Goal: Task Accomplishment & Management: Complete application form

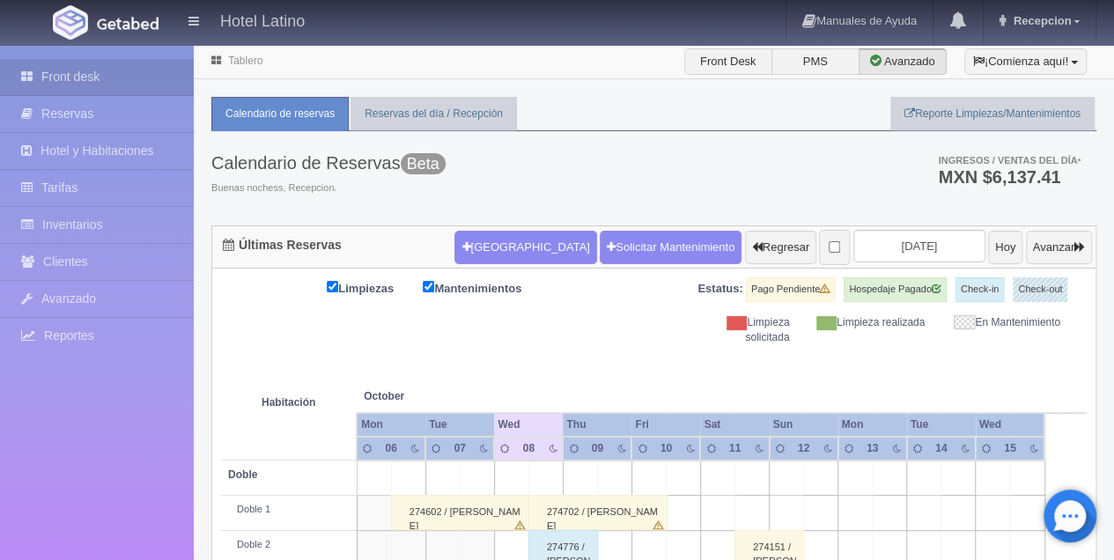
click at [586, 461] on td at bounding box center [580, 478] width 34 height 35
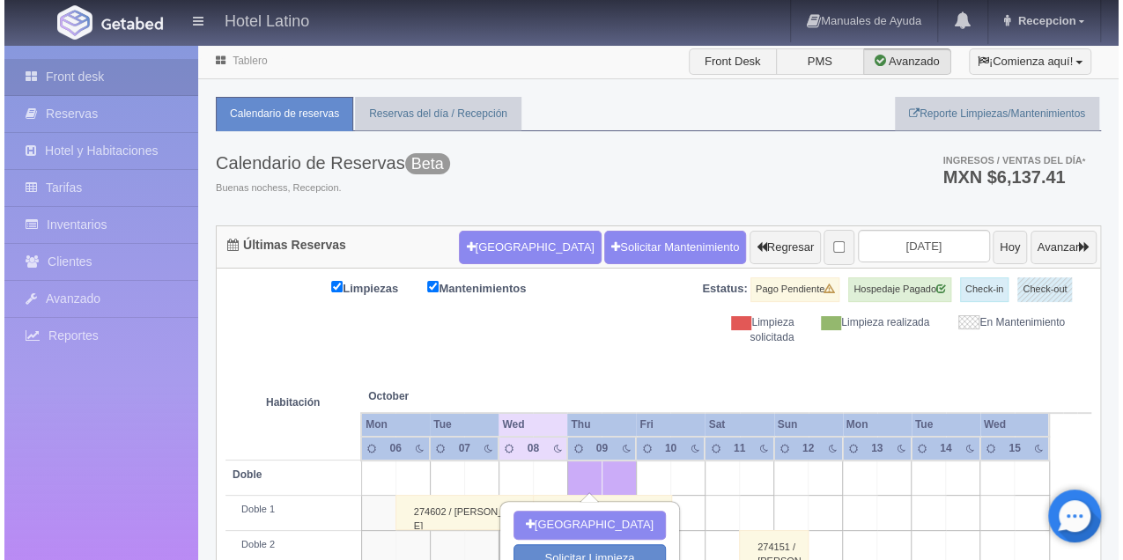
scroll to position [176, 0]
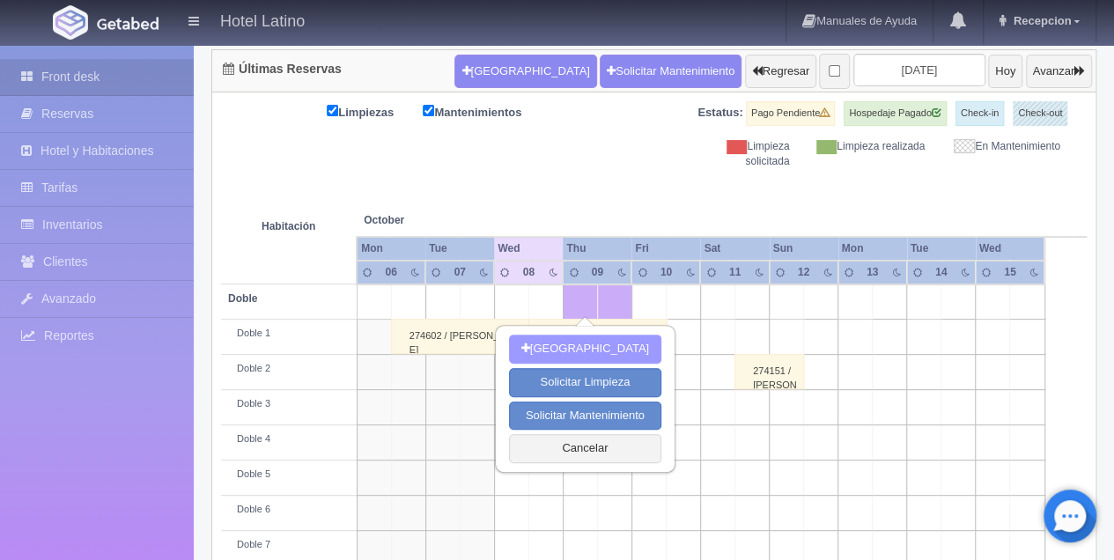
click at [567, 344] on button "Nueva Reserva" at bounding box center [585, 349] width 152 height 29
type input "09-10-2025"
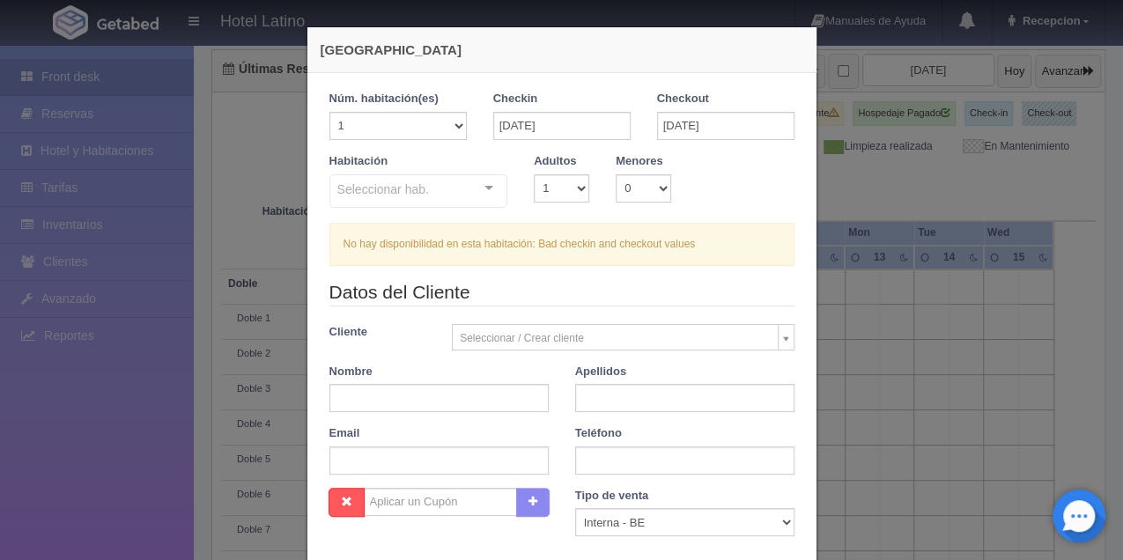
scroll to position [293, 0]
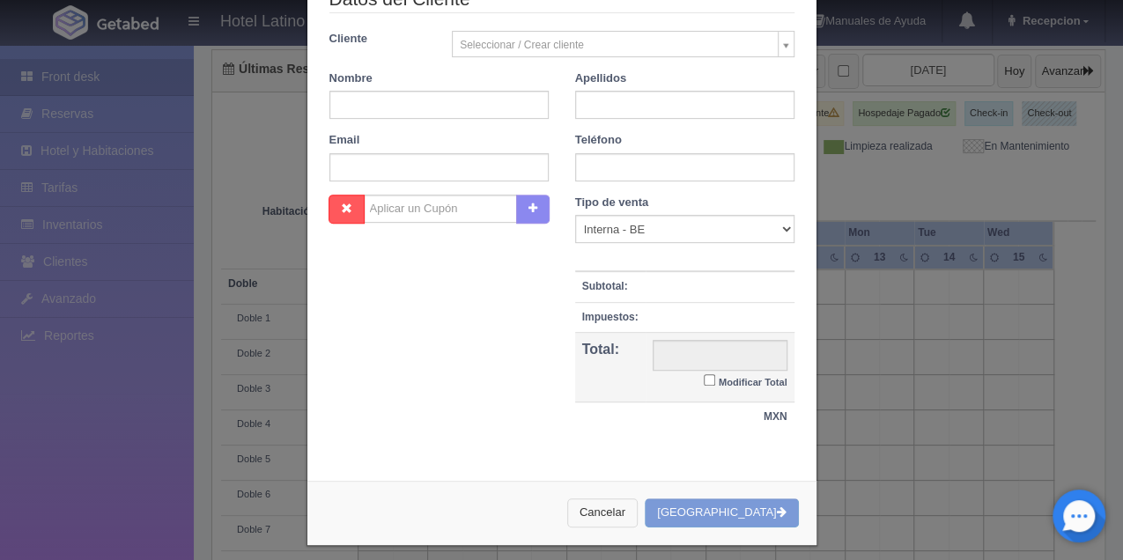
click at [638, 507] on button "Cancelar" at bounding box center [602, 513] width 70 height 29
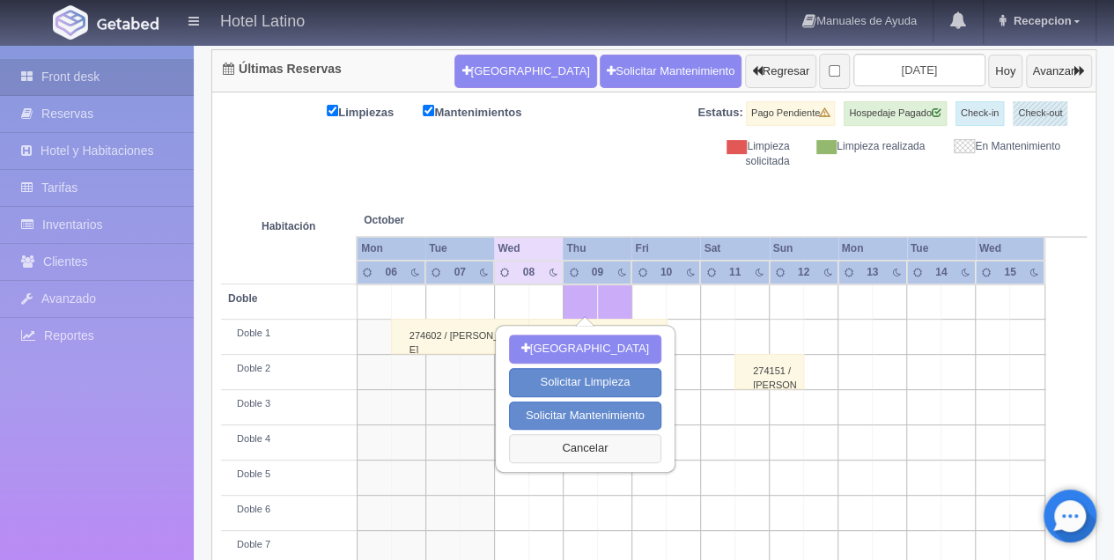
click at [617, 448] on button "Cancelar" at bounding box center [585, 448] width 152 height 29
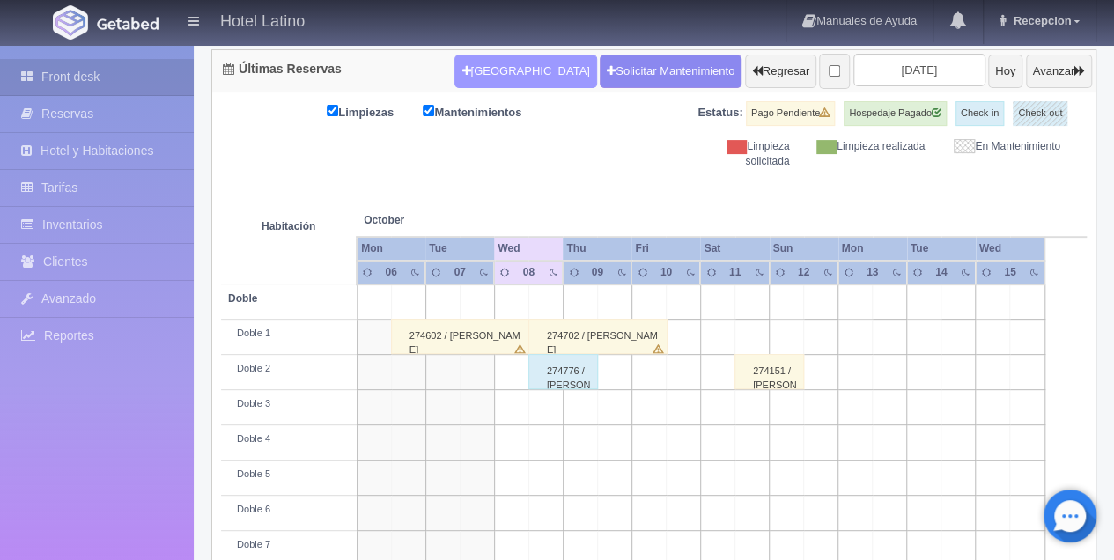
click at [487, 63] on button "Nueva Reserva" at bounding box center [526, 71] width 142 height 33
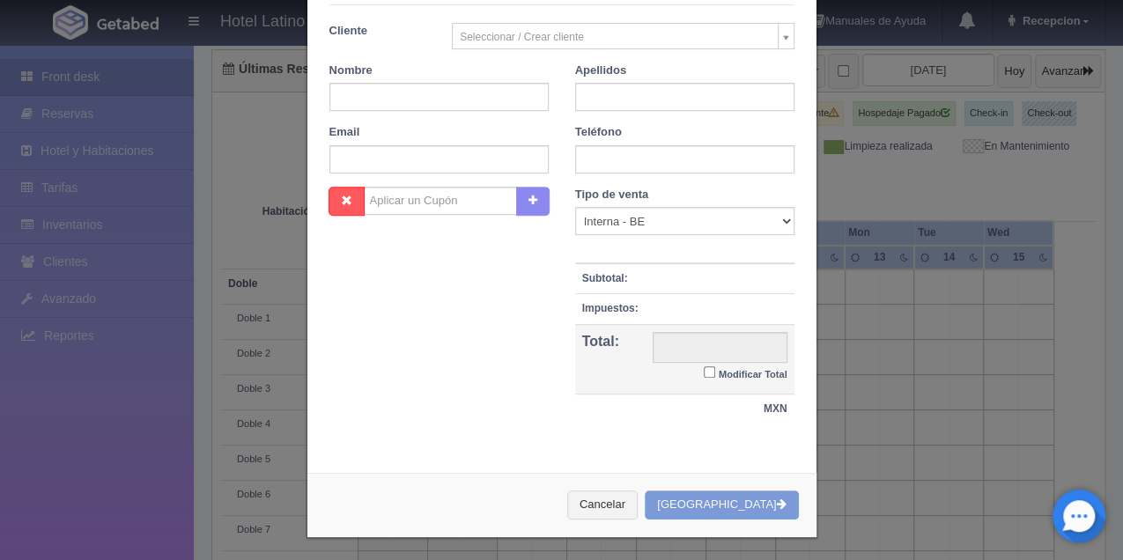
checkbox input "false"
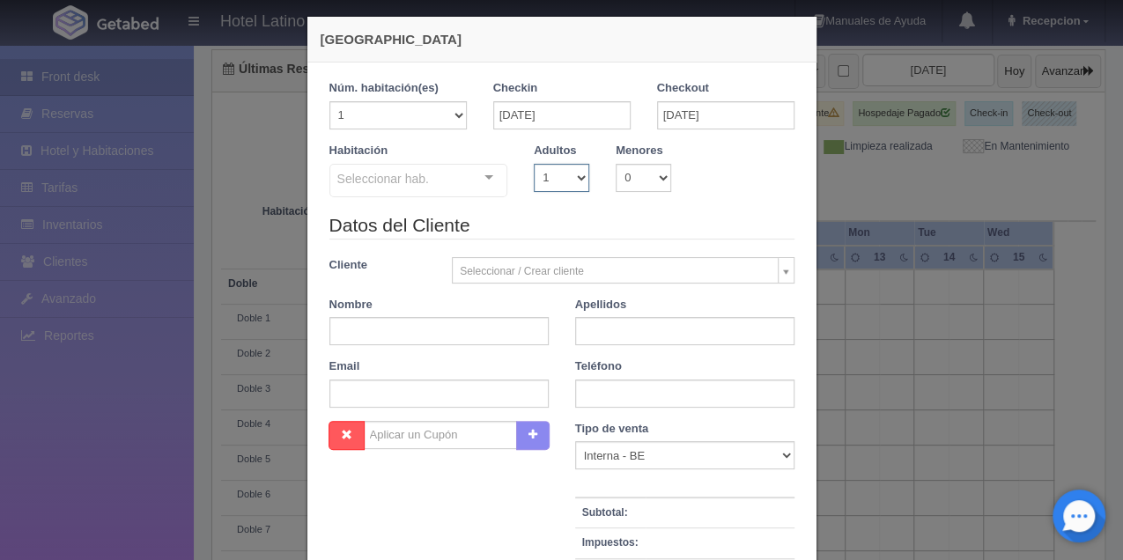
click at [576, 178] on select "1 2 3 4 5 6 7 8 9 10" at bounding box center [561, 178] width 55 height 28
select select "2"
click at [534, 164] on select "1 2 3 4 5 6 7 8 9 10" at bounding box center [561, 178] width 55 height 28
click at [486, 180] on div at bounding box center [488, 178] width 35 height 26
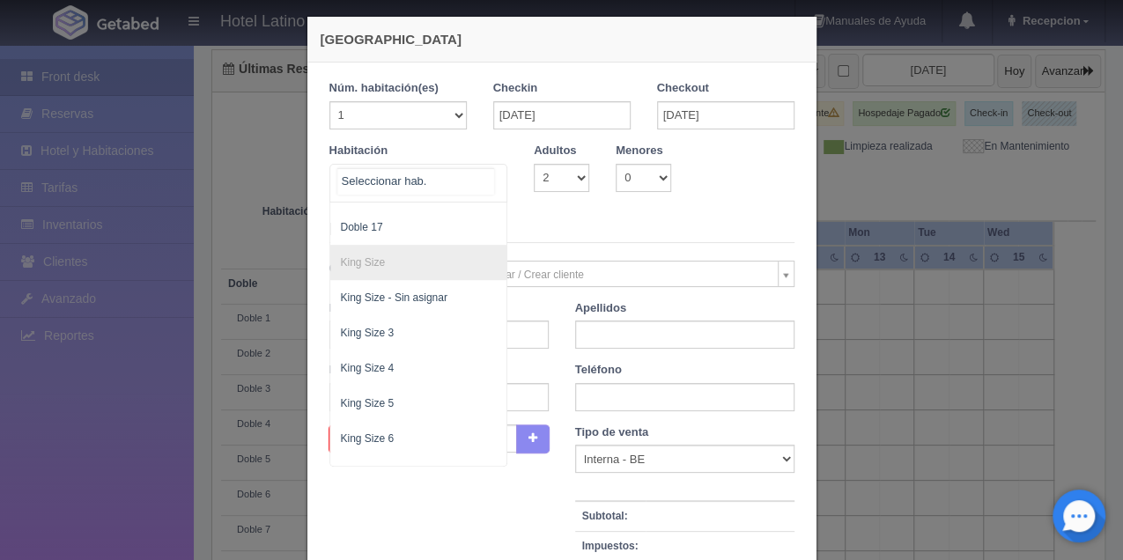
scroll to position [646, 0]
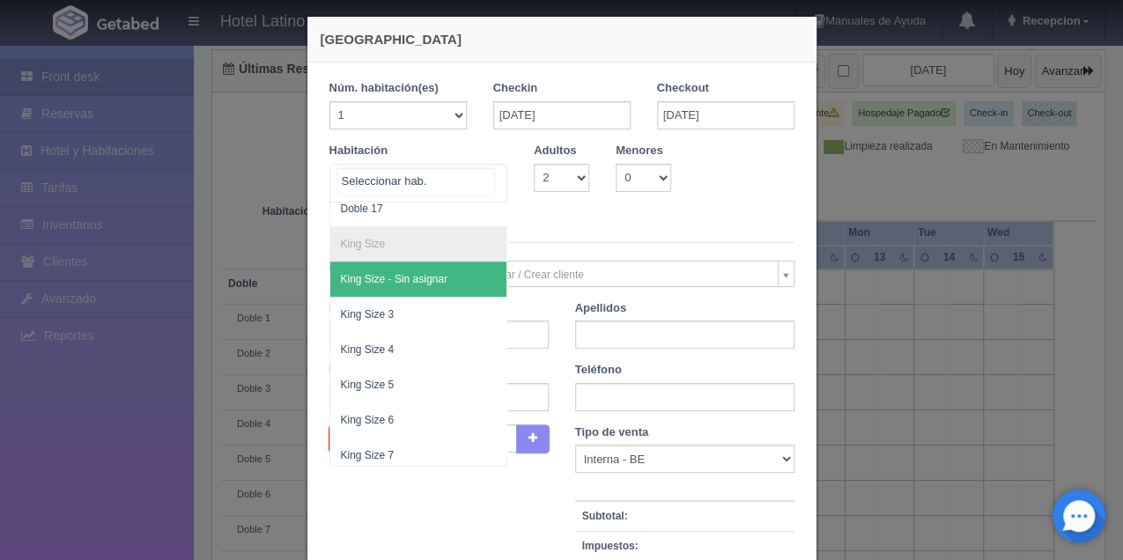
click at [396, 269] on span "King Size - Sin asignar" at bounding box center [418, 279] width 177 height 35
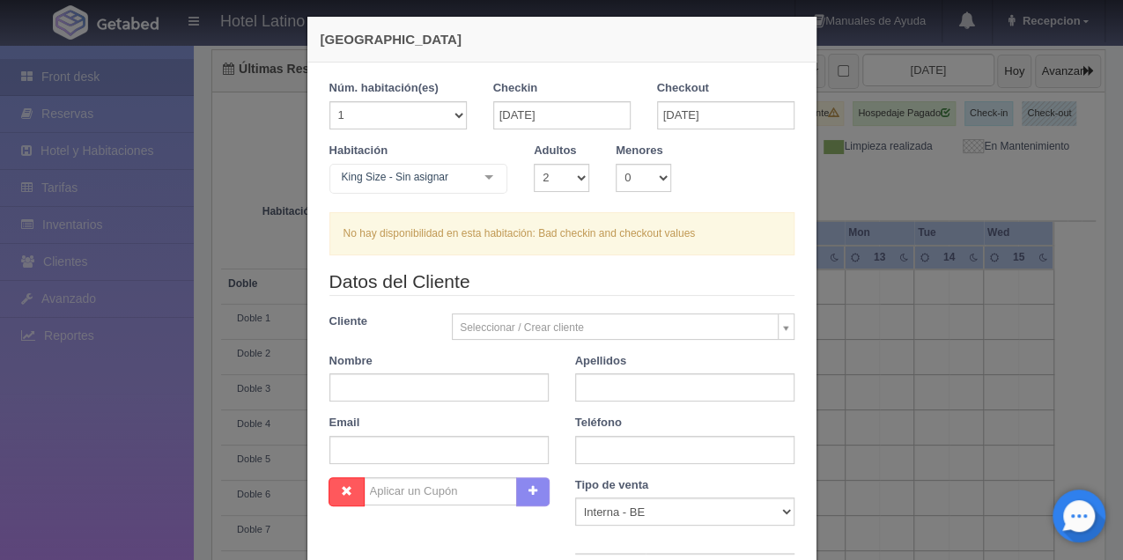
click at [489, 174] on div at bounding box center [488, 178] width 35 height 26
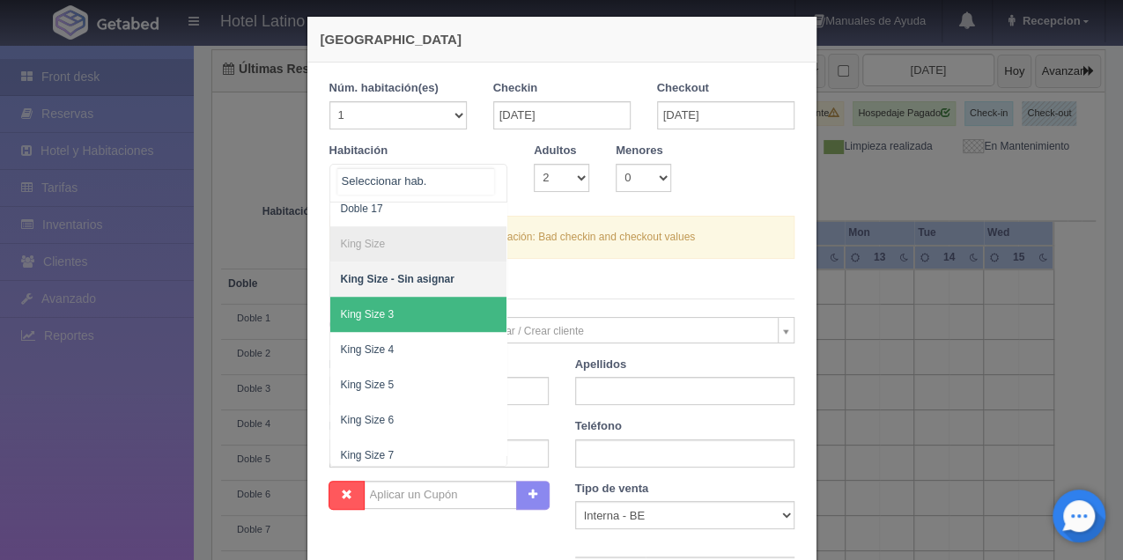
click at [389, 298] on span "King Size 3" at bounding box center [418, 314] width 177 height 35
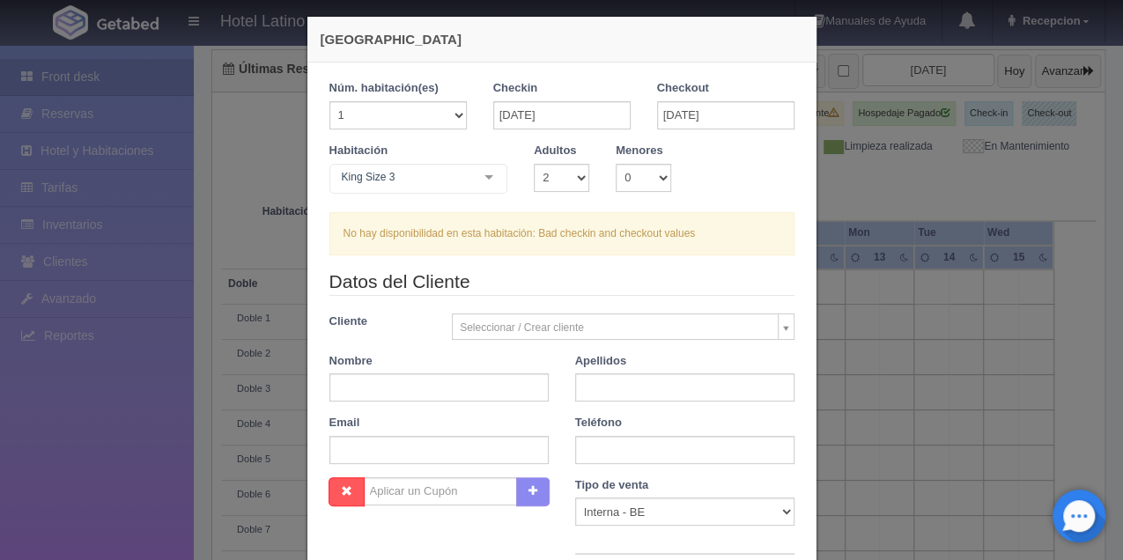
checkbox input "false"
click at [673, 116] on input "09-10-2025" at bounding box center [725, 115] width 137 height 28
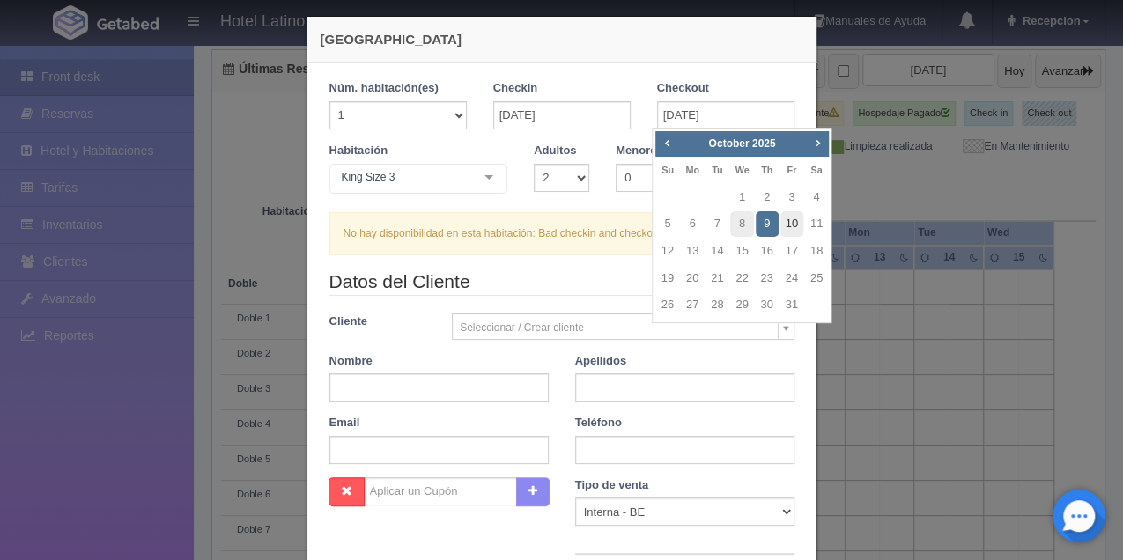
click at [798, 225] on link "10" at bounding box center [791, 224] width 23 height 26
type input "10-10-2025"
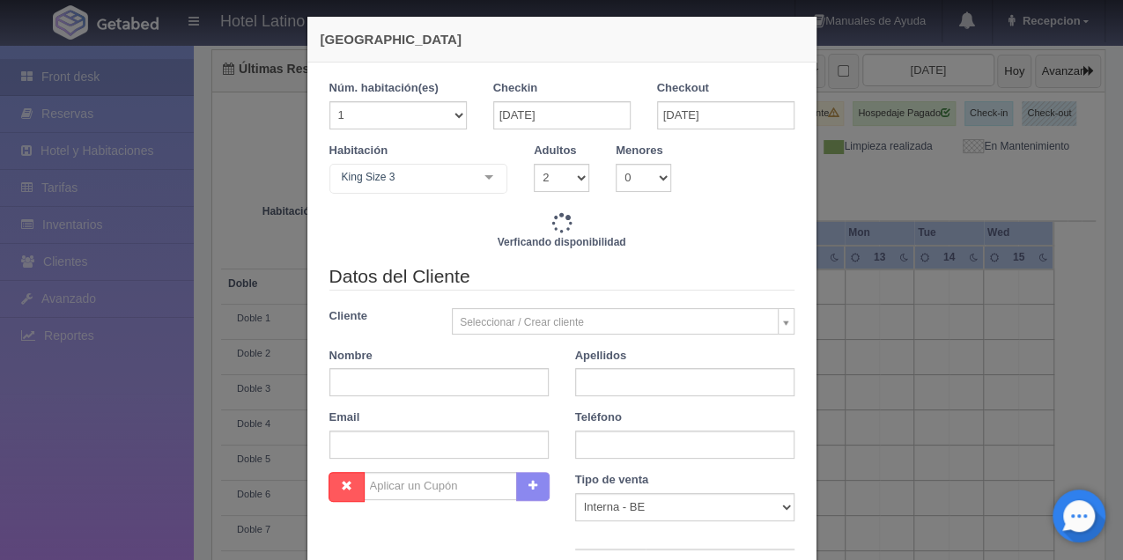
checkbox input "false"
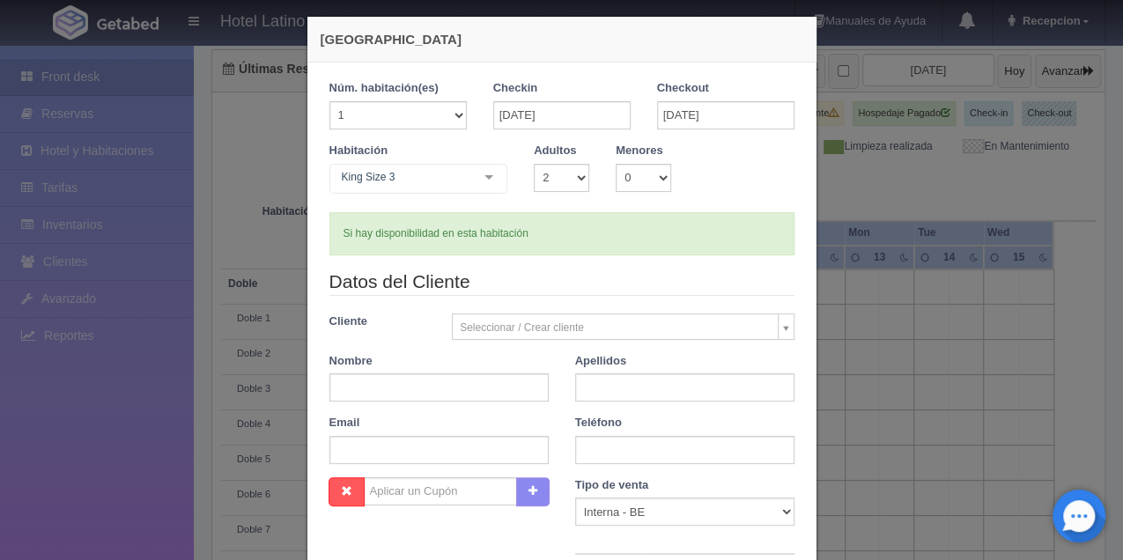
type input "740.00"
click at [736, 123] on input "10-10-2025" at bounding box center [725, 115] width 137 height 28
checkbox input "false"
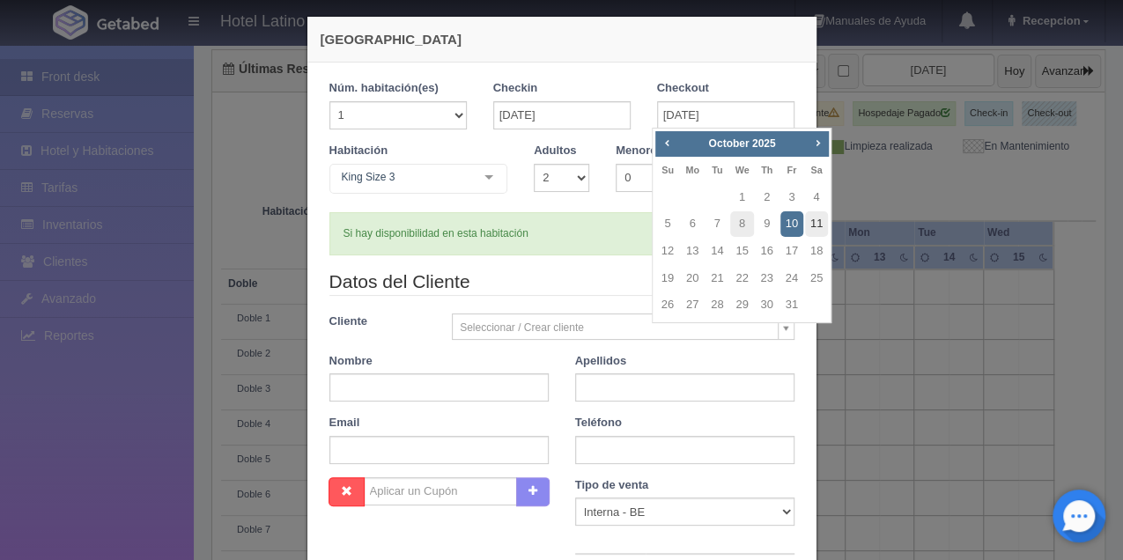
click at [814, 217] on link "11" at bounding box center [816, 224] width 23 height 26
type input "11-10-2025"
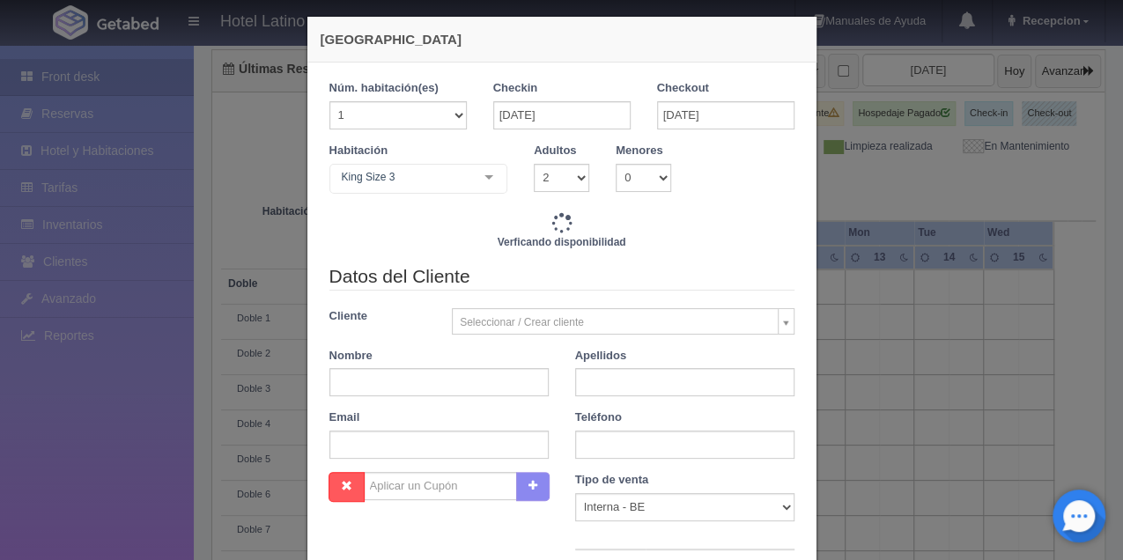
checkbox input "false"
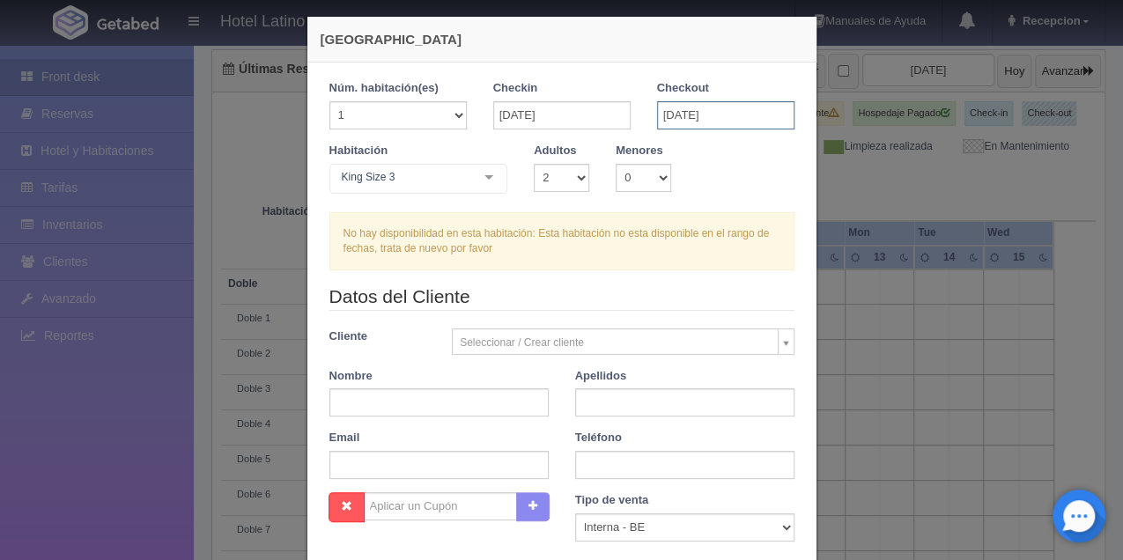
click at [701, 121] on input "11-10-2025" at bounding box center [725, 115] width 137 height 28
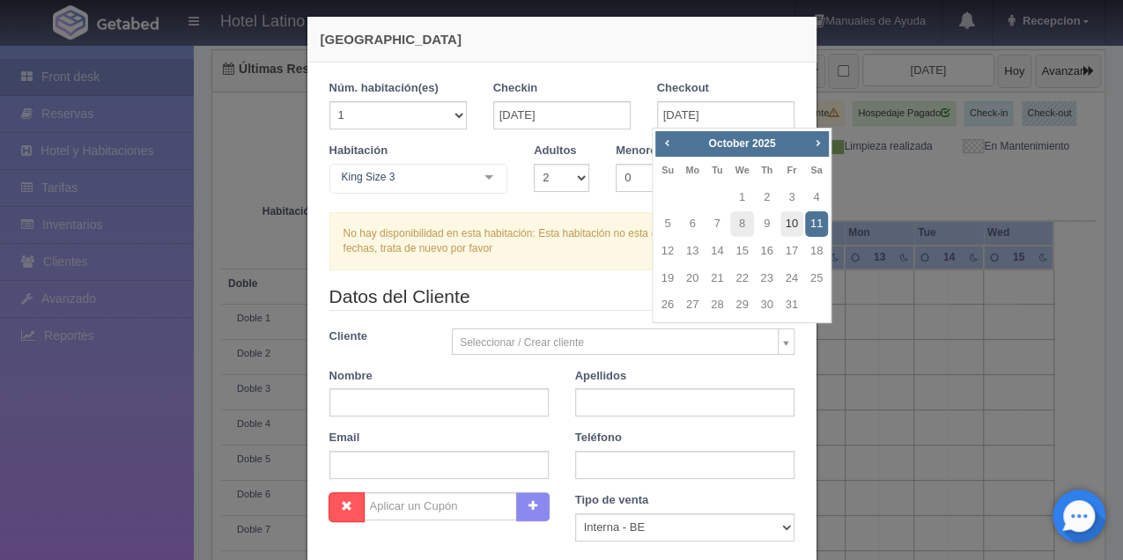
click at [800, 223] on link "10" at bounding box center [791, 224] width 23 height 26
type input "10-10-2025"
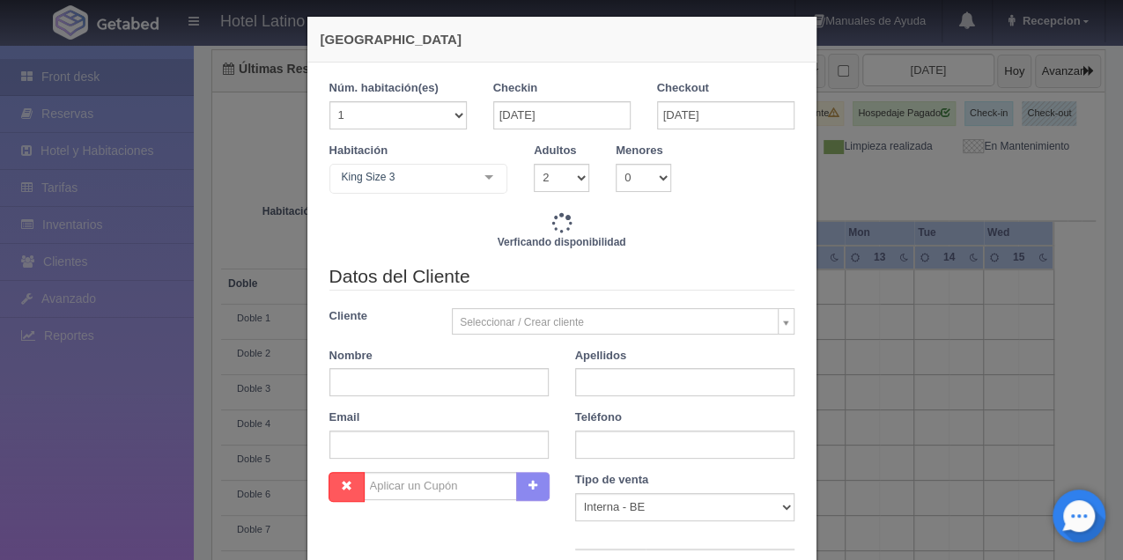
checkbox input "false"
type input "740.00"
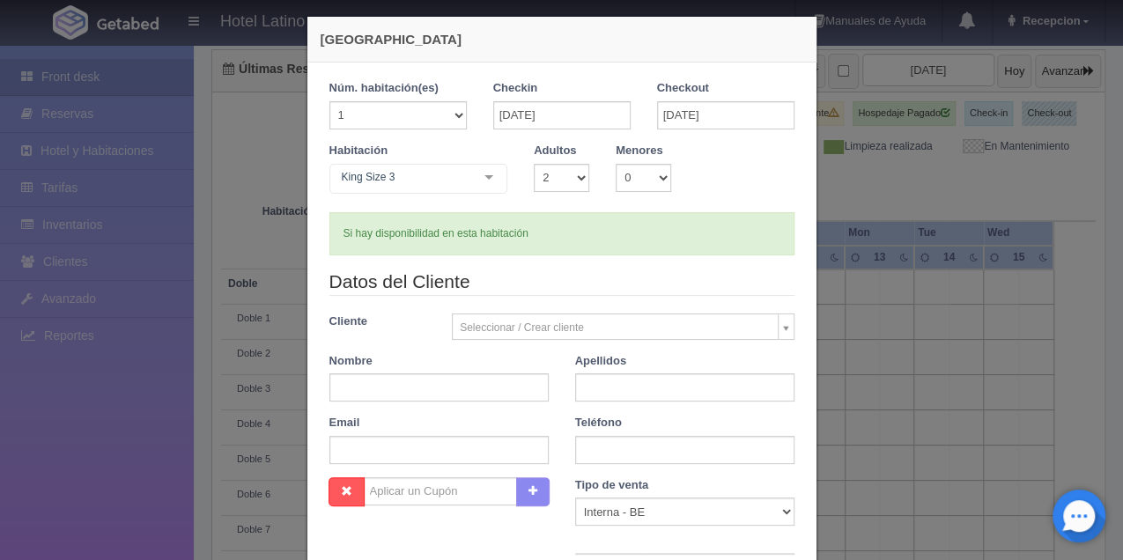
checkbox input "false"
click at [382, 386] on input "text" at bounding box center [438, 387] width 219 height 28
type input "r"
type input "RAMIRO"
click at [631, 388] on input "text" at bounding box center [684, 387] width 219 height 28
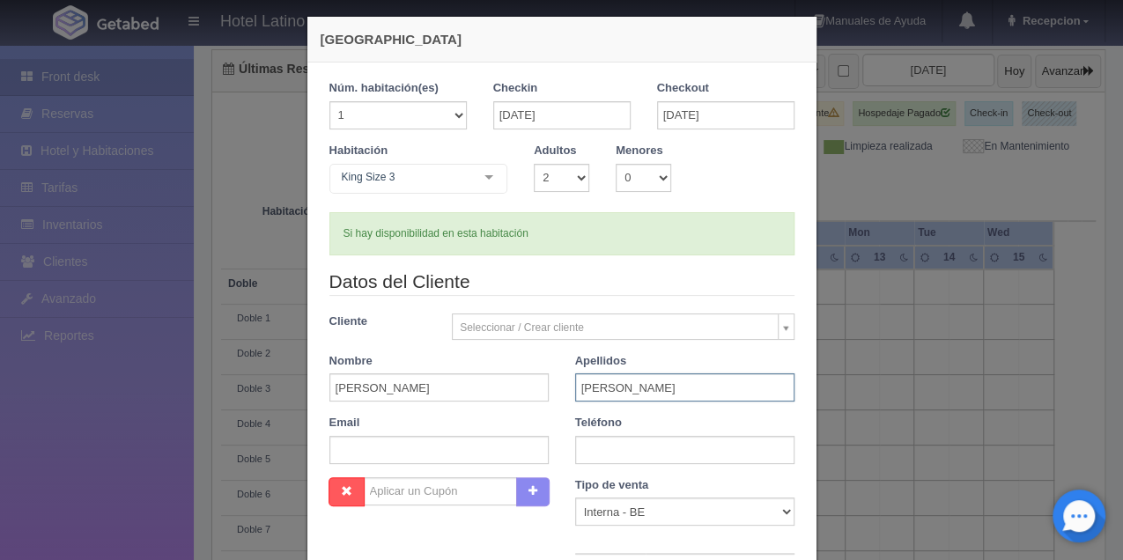
type input "LOPEZ MEDRANO"
click at [650, 439] on input "text" at bounding box center [684, 450] width 219 height 28
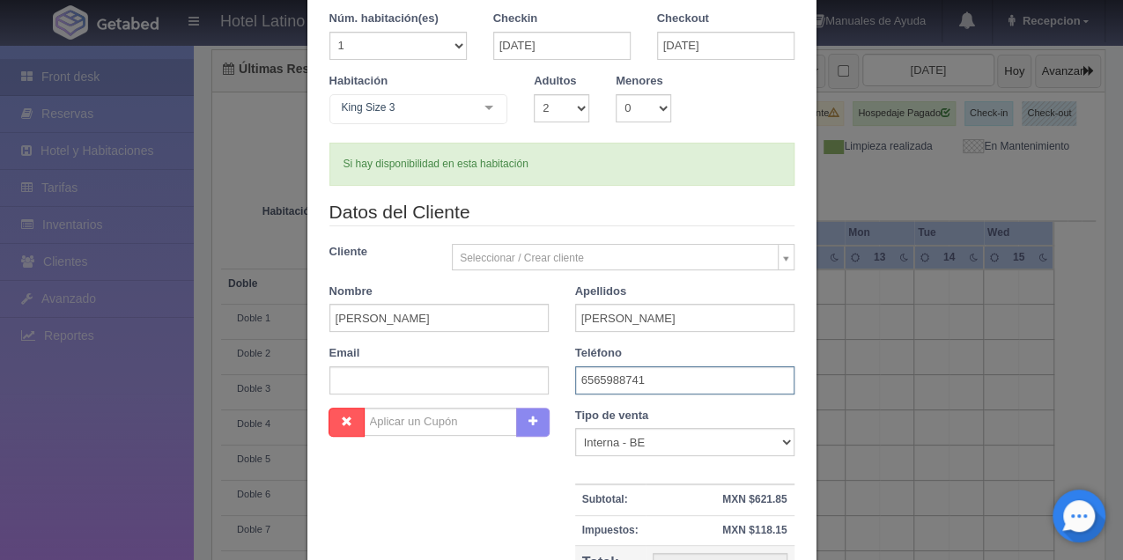
scroll to position [245, 0]
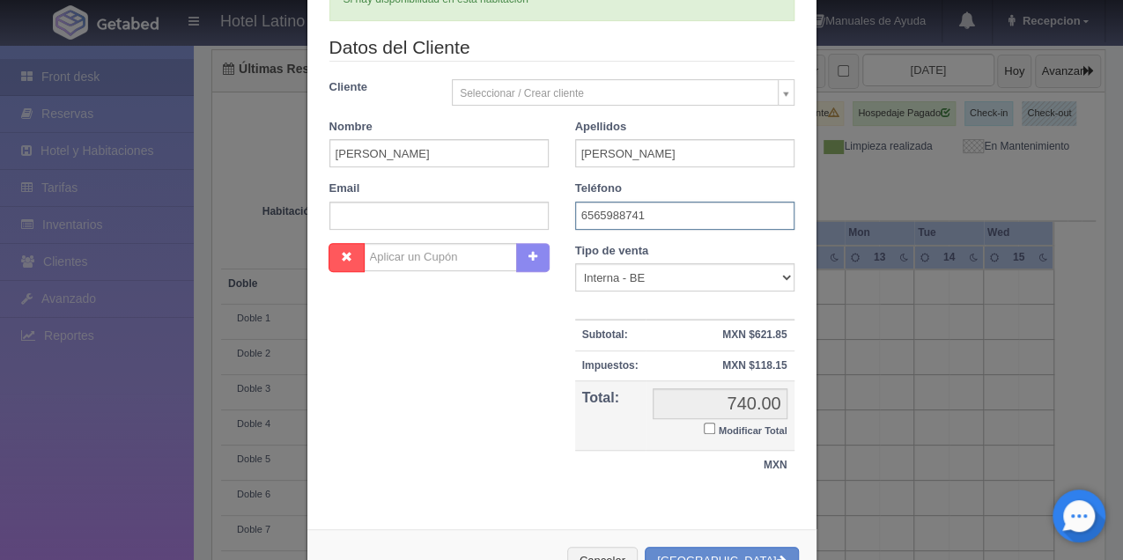
type input "6565988741"
click at [780, 274] on select "Correo Electronico Interna - BE Llamada OTA Externa Otro WALK IN" at bounding box center [684, 277] width 219 height 28
select select "walkin"
click at [575, 263] on select "Correo Electronico Interna - BE Llamada OTA Externa Otro WALK IN" at bounding box center [684, 277] width 219 height 28
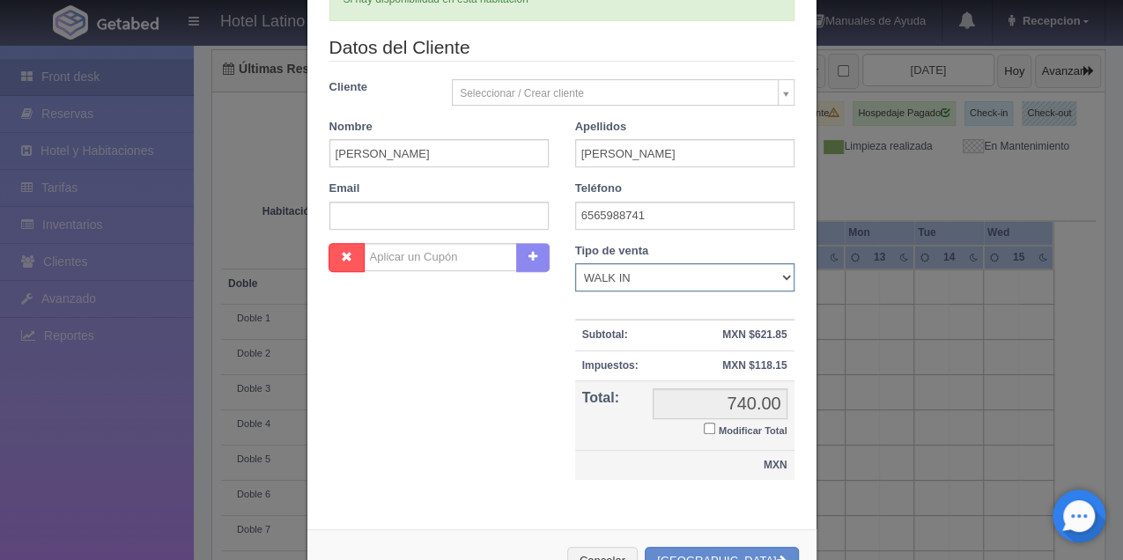
scroll to position [301, 0]
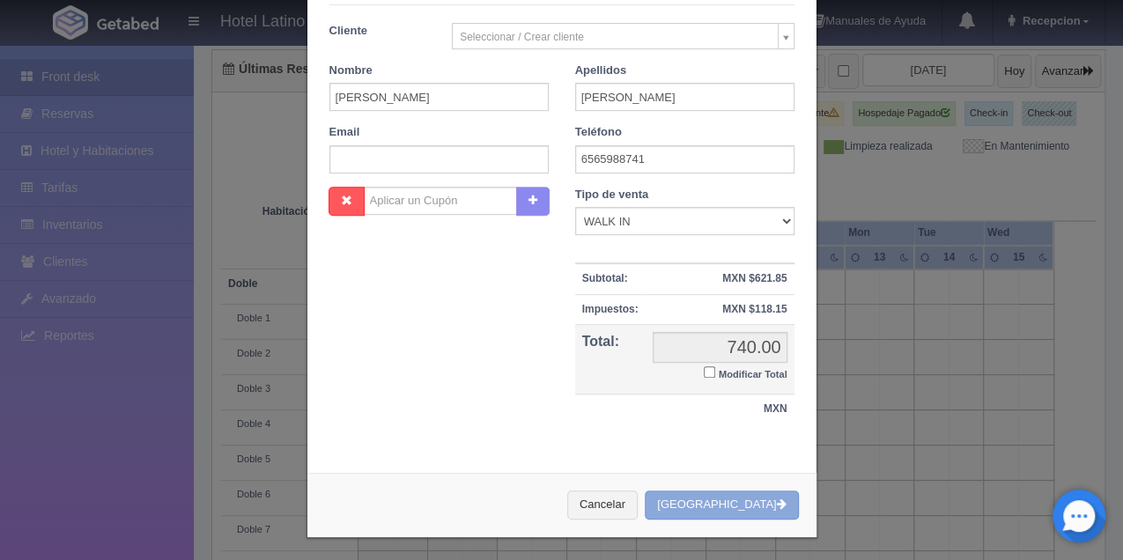
click at [733, 495] on button "Crear Reserva" at bounding box center [721, 505] width 153 height 29
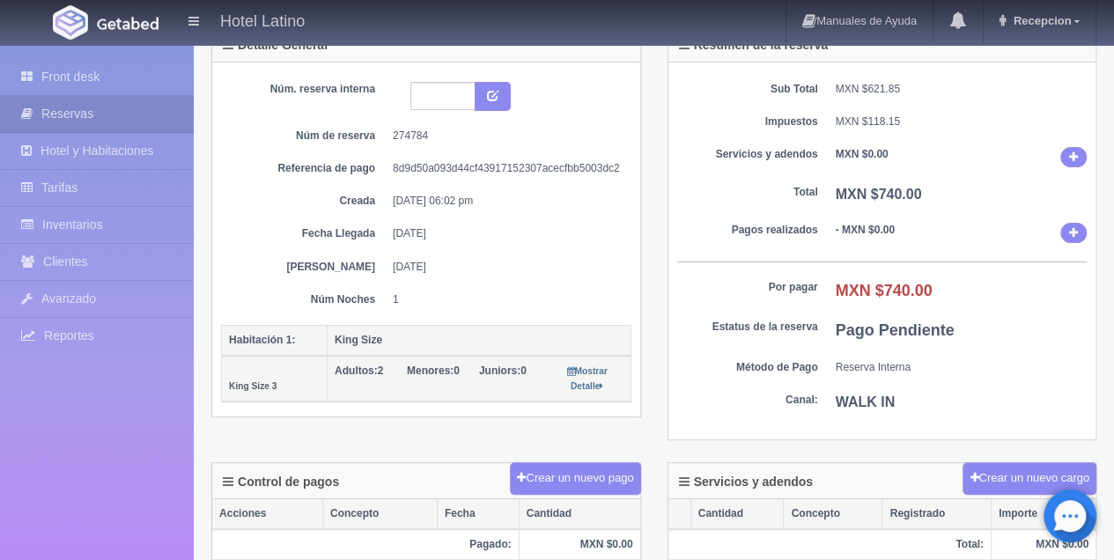
scroll to position [58, 0]
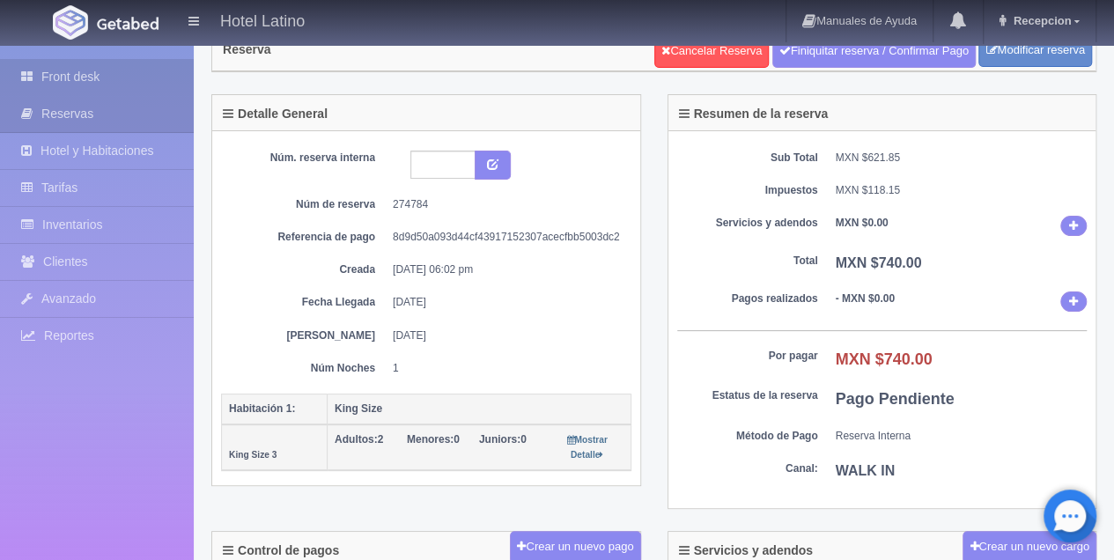
click at [76, 76] on link "Front desk" at bounding box center [97, 77] width 194 height 36
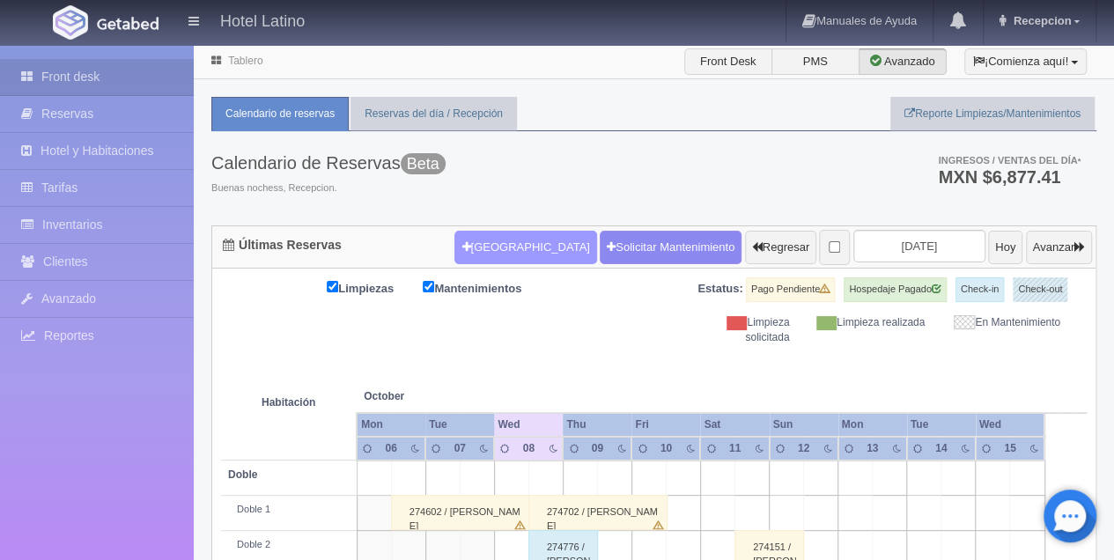
click at [481, 244] on button "Nueva Reserva" at bounding box center [526, 247] width 142 height 33
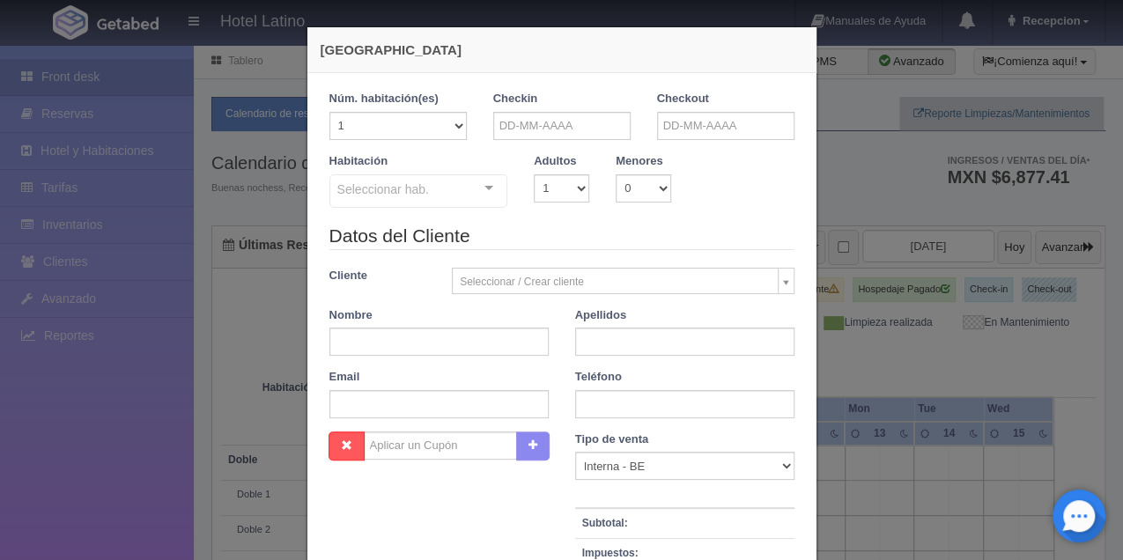
checkbox input "false"
click at [525, 125] on input "text" at bounding box center [561, 126] width 137 height 28
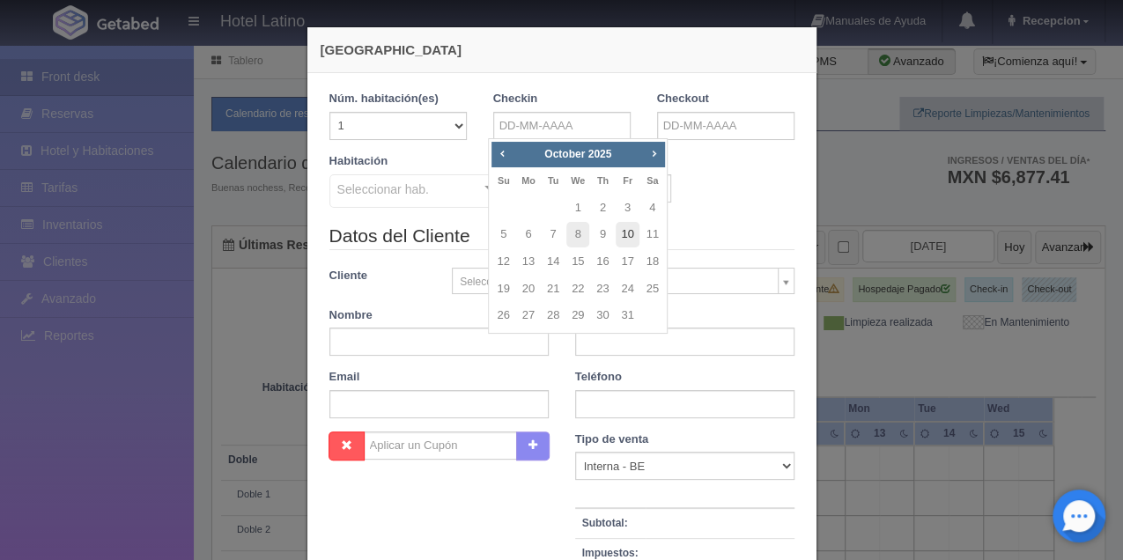
click at [626, 233] on link "10" at bounding box center [627, 235] width 23 height 26
type input "[DATE]"
checkbox input "false"
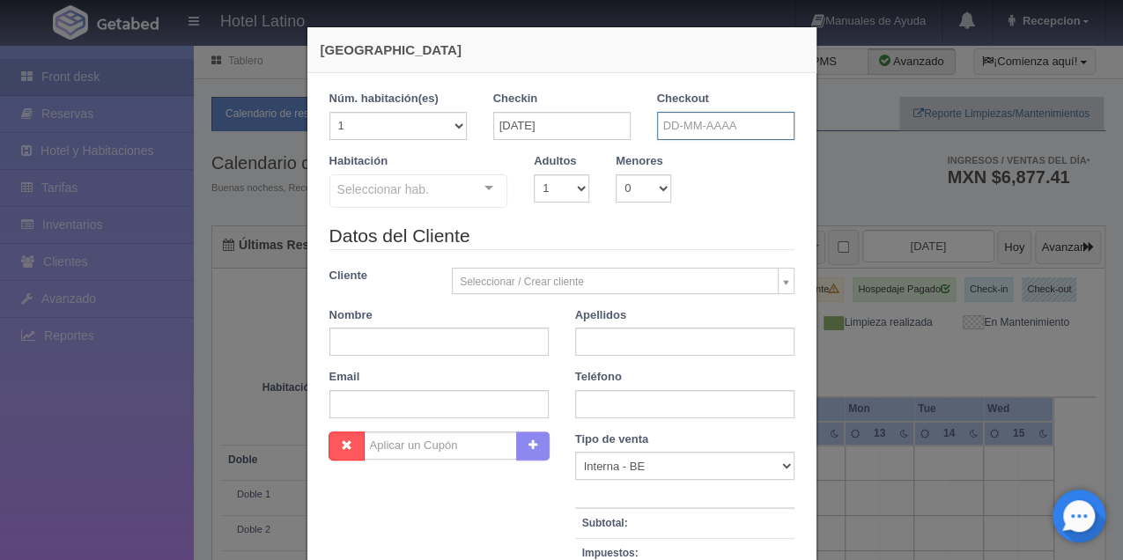
click at [687, 125] on input "text" at bounding box center [725, 126] width 137 height 28
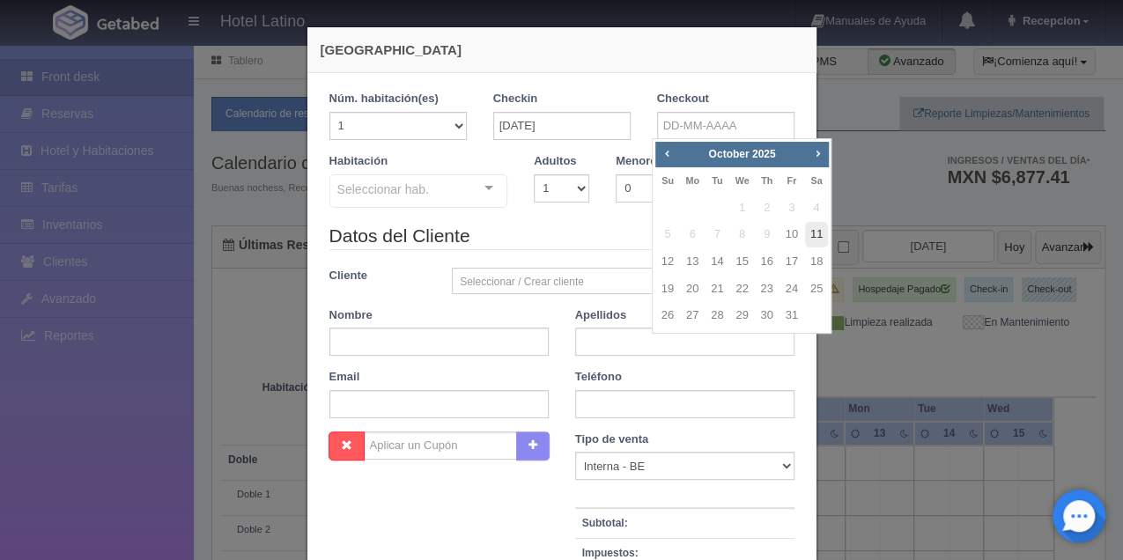
click at [816, 236] on link "11" at bounding box center [816, 235] width 23 height 26
type input "11-10-2025"
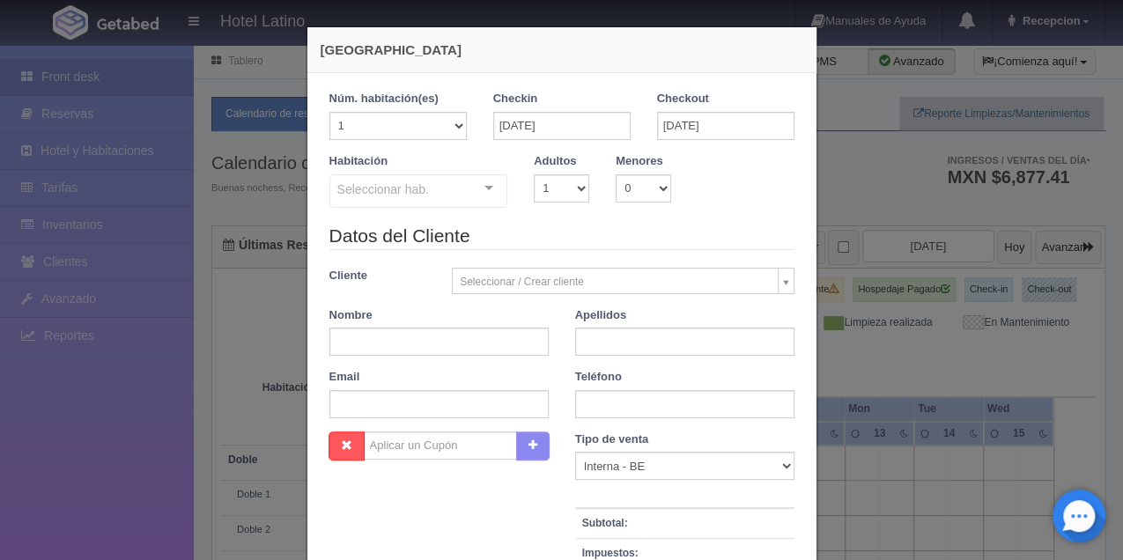
checkbox input "false"
click at [703, 123] on input "11-10-2025" at bounding box center [725, 126] width 137 height 28
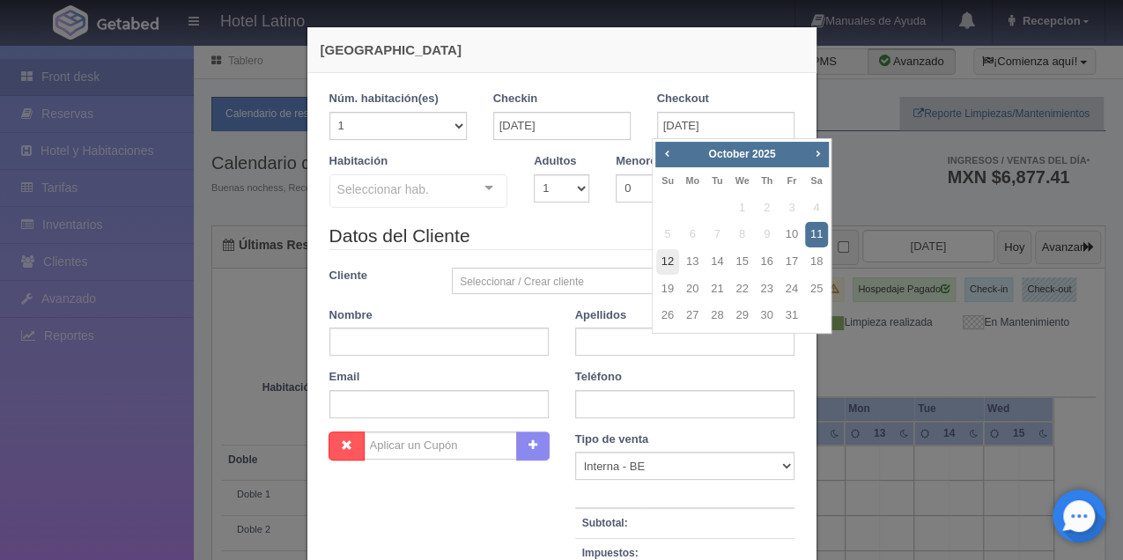
click at [664, 257] on link "12" at bounding box center [667, 262] width 23 height 26
type input "12-10-2025"
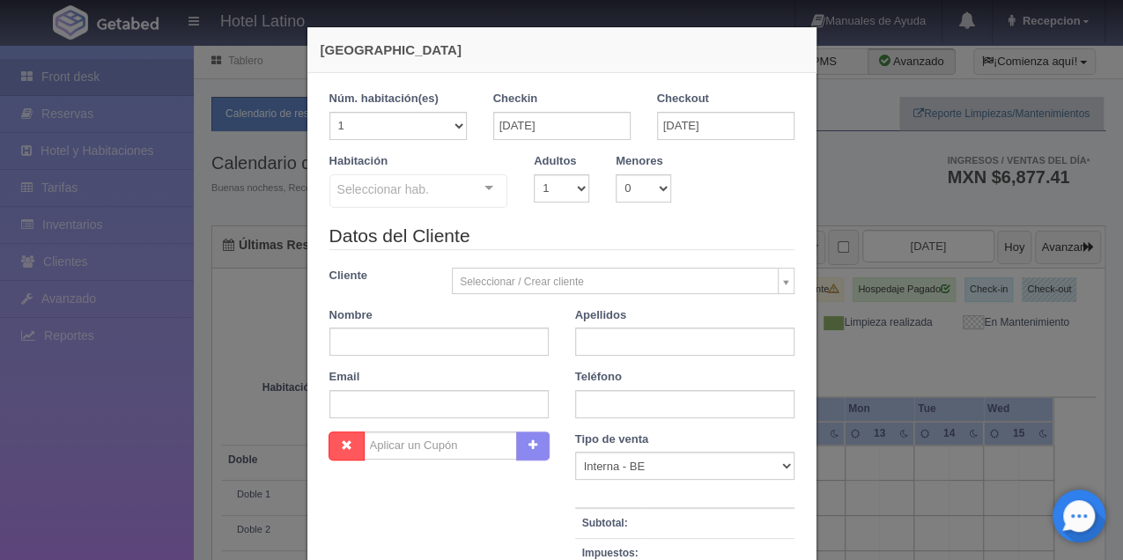
click at [482, 187] on div at bounding box center [488, 188] width 35 height 26
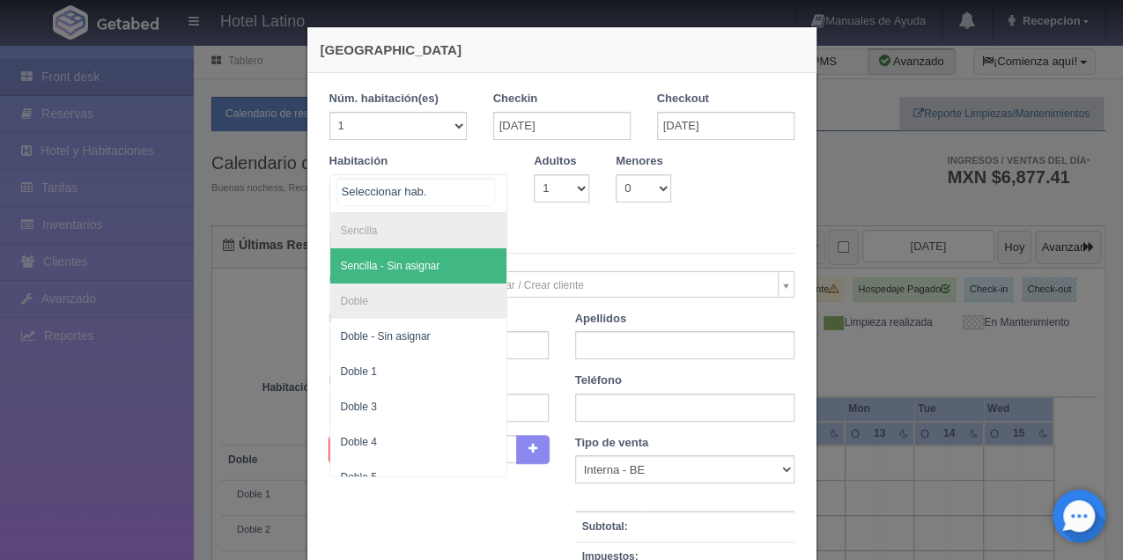
click at [400, 224] on li "Sencilla" at bounding box center [418, 230] width 177 height 35
click at [369, 228] on li "Sencilla" at bounding box center [418, 230] width 177 height 35
click at [382, 263] on span "Sencilla - Sin asignar" at bounding box center [391, 266] width 100 height 12
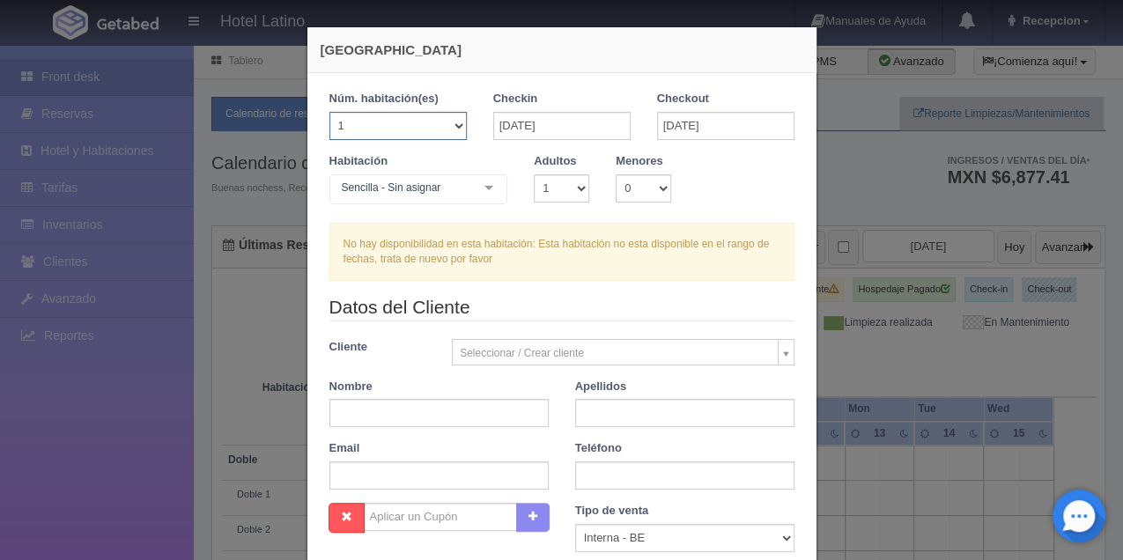
click at [447, 122] on select "1 2 3 4 5 6 7 8 9 10 11 12 13 14 15 16 17 18 19 20" at bounding box center [397, 126] width 137 height 28
click at [453, 127] on select "1 2 3 4 5 6 7 8 9 10 11 12 13 14 15 16 17 18 19 20" at bounding box center [397, 126] width 137 height 28
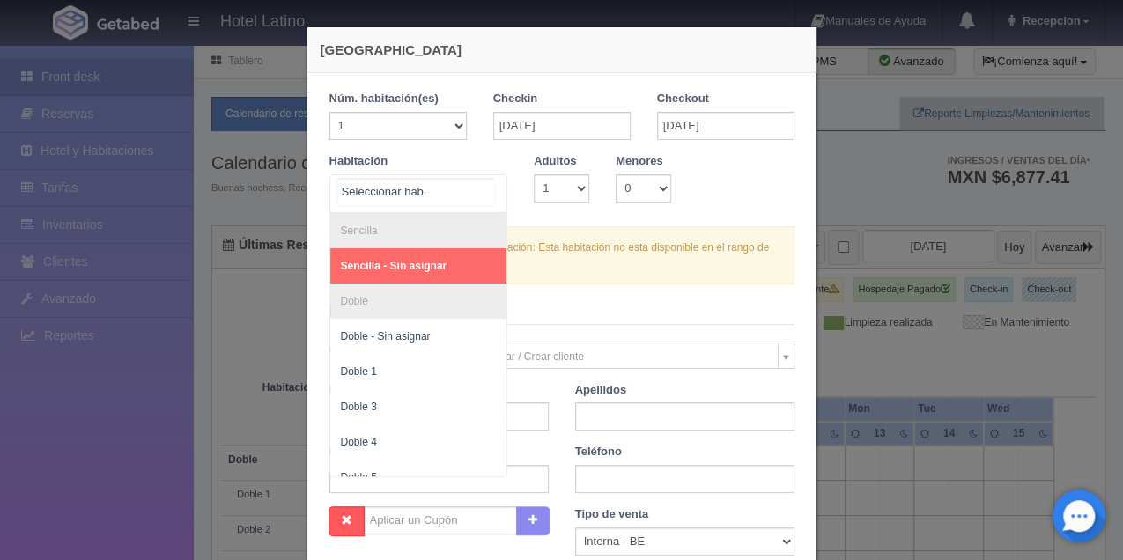
click at [472, 187] on div at bounding box center [488, 188] width 35 height 26
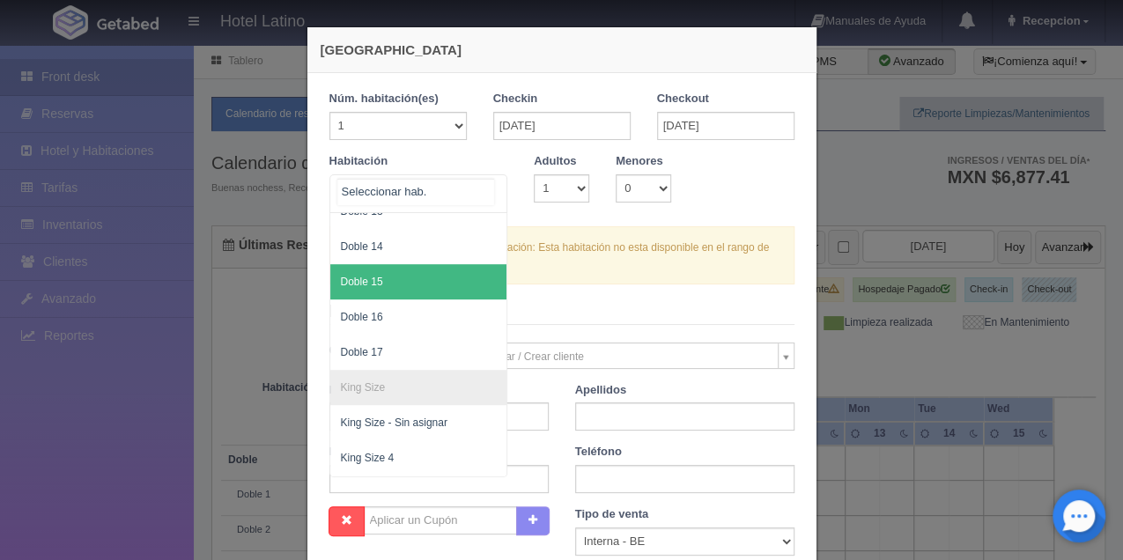
scroll to position [646, 0]
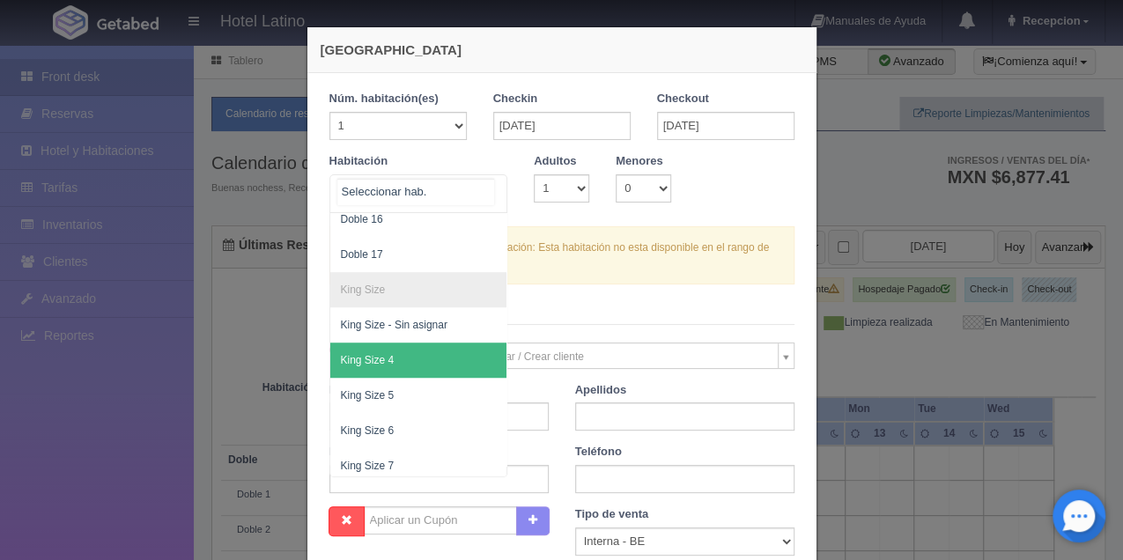
click at [377, 358] on span "King Size 4" at bounding box center [368, 360] width 54 height 12
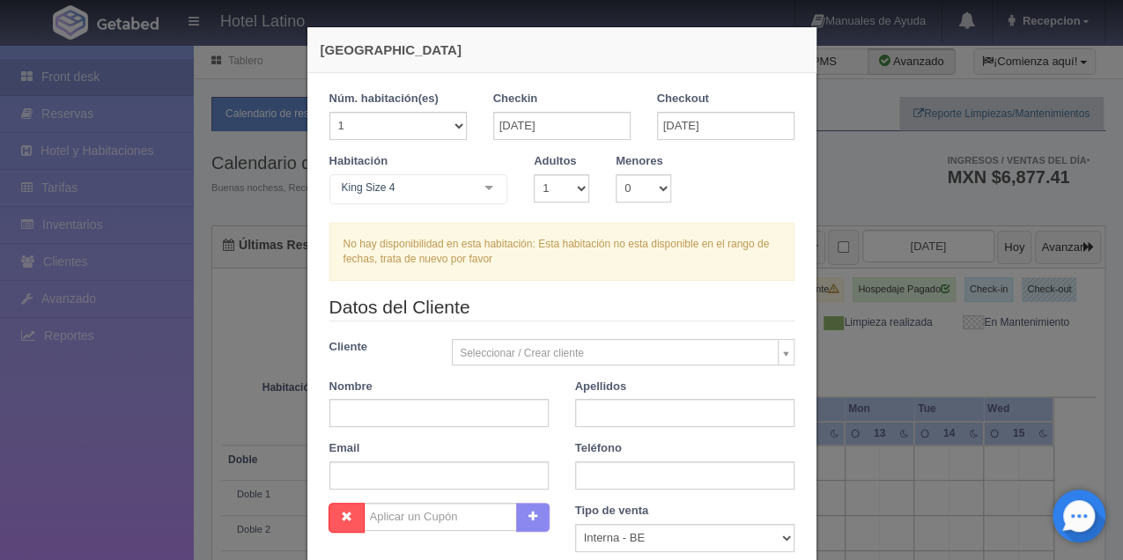
checkbox input "false"
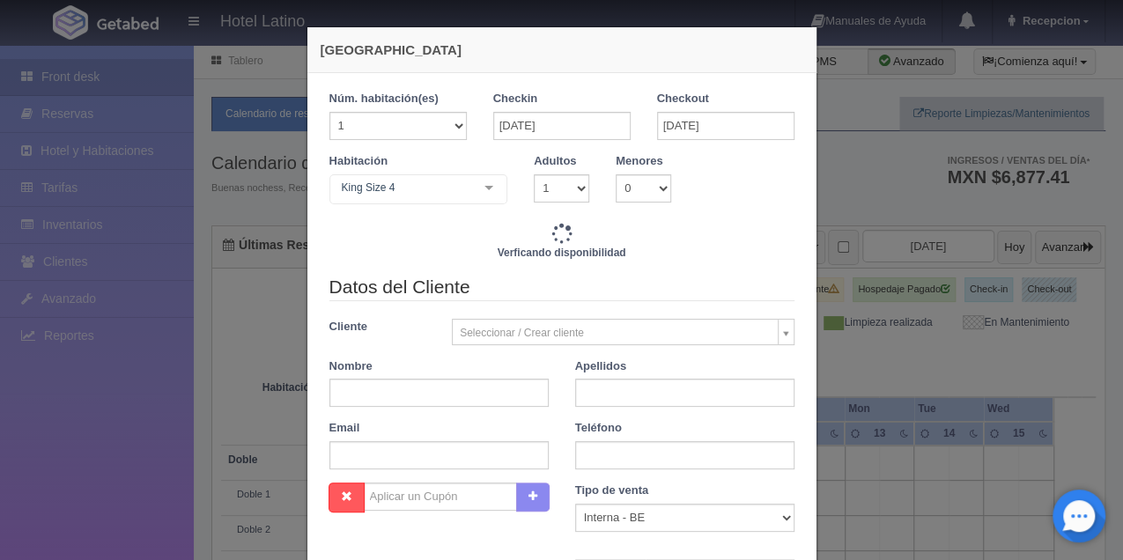
type input "1480.00"
checkbox input "false"
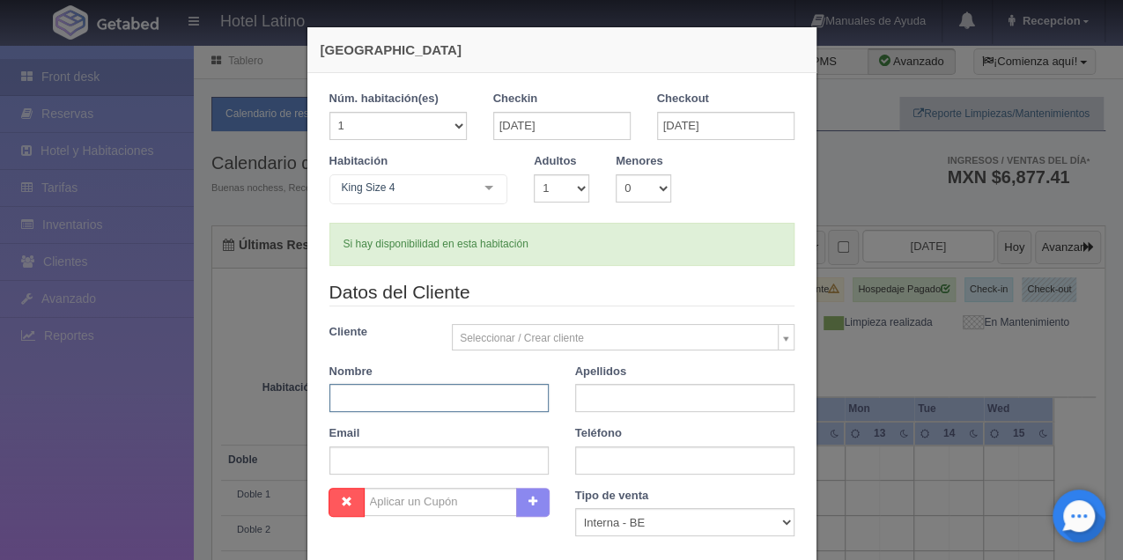
click at [449, 398] on input "text" at bounding box center [438, 398] width 219 height 28
type input "JESUS"
click at [718, 402] on input "text" at bounding box center [684, 398] width 219 height 28
type input "SANTANA RODRIGUEZ"
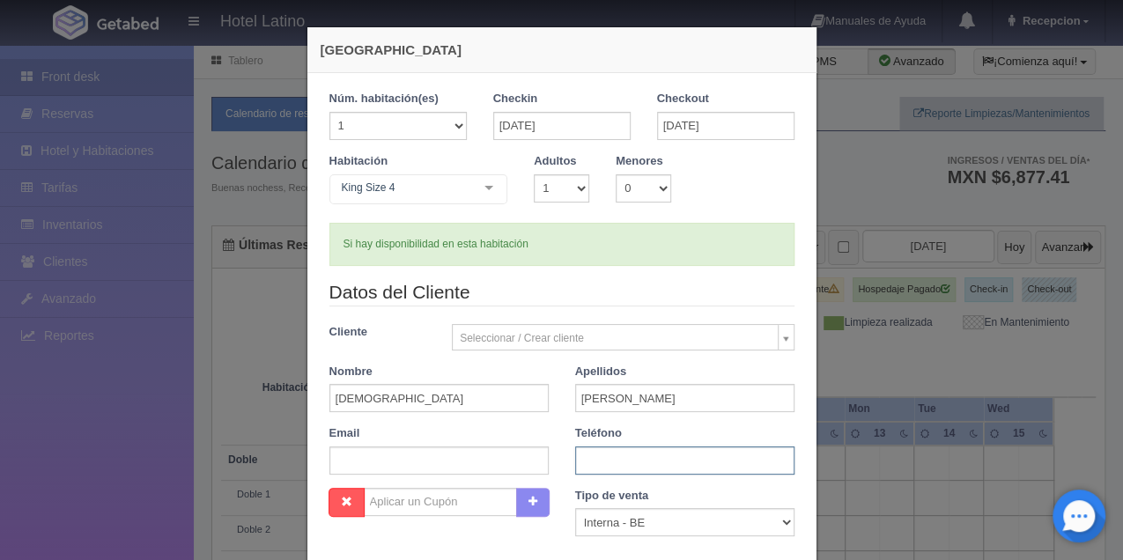
click at [608, 465] on input "text" at bounding box center [684, 461] width 219 height 28
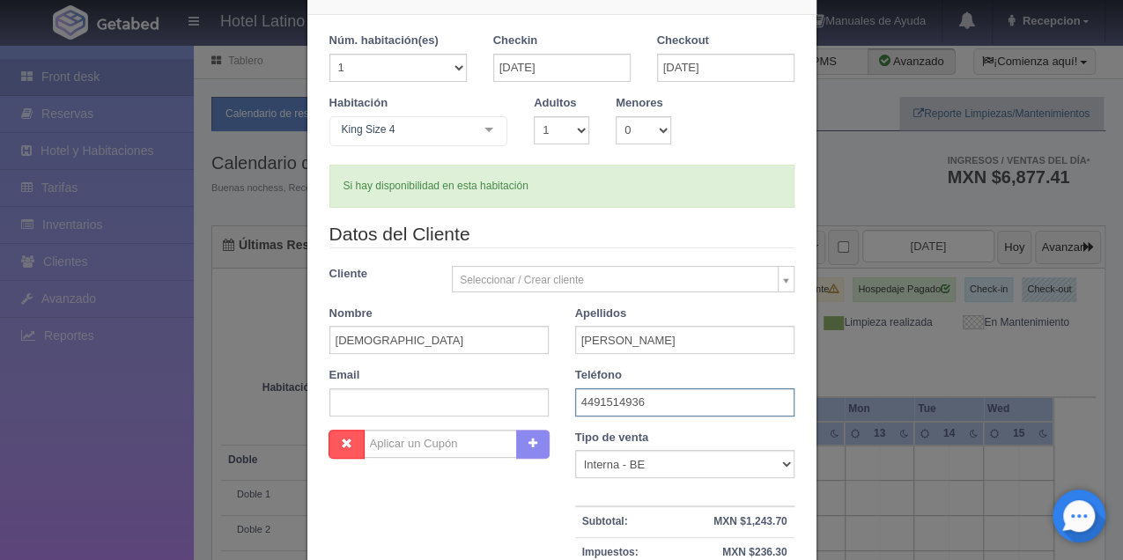
type input "4491514936"
click at [780, 456] on select "Correo Electronico Interna - BE Llamada OTA Externa Otro WALK IN" at bounding box center [684, 464] width 219 height 28
select select "phone"
click at [575, 450] on select "Correo Electronico Interna - BE Llamada OTA Externa Otro WALK IN" at bounding box center [684, 464] width 219 height 28
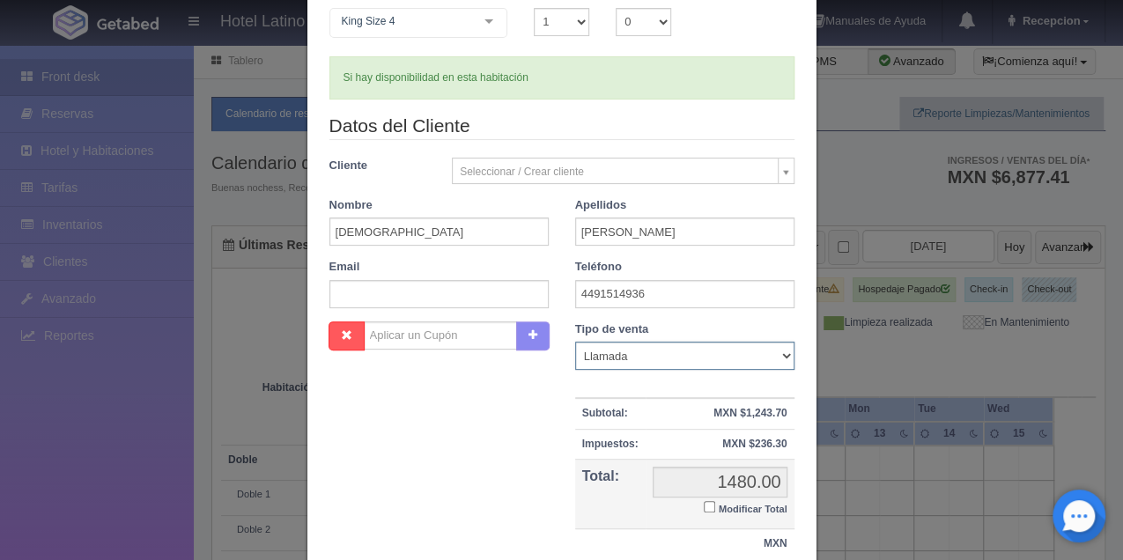
scroll to position [293, 0]
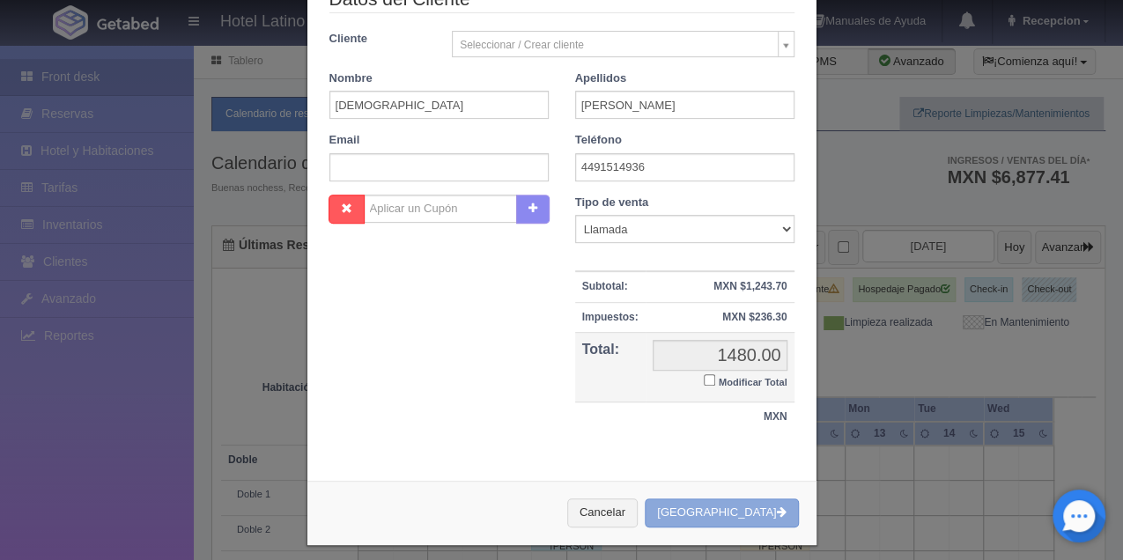
click at [750, 508] on button "Crear Reserva" at bounding box center [721, 513] width 153 height 29
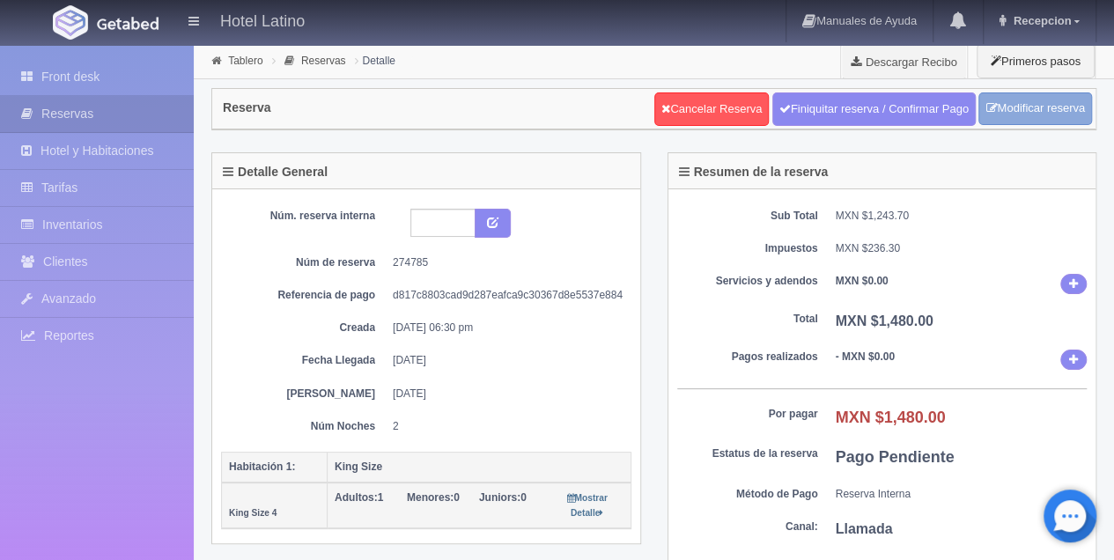
click at [1008, 112] on link "Modificar reserva" at bounding box center [1036, 108] width 114 height 33
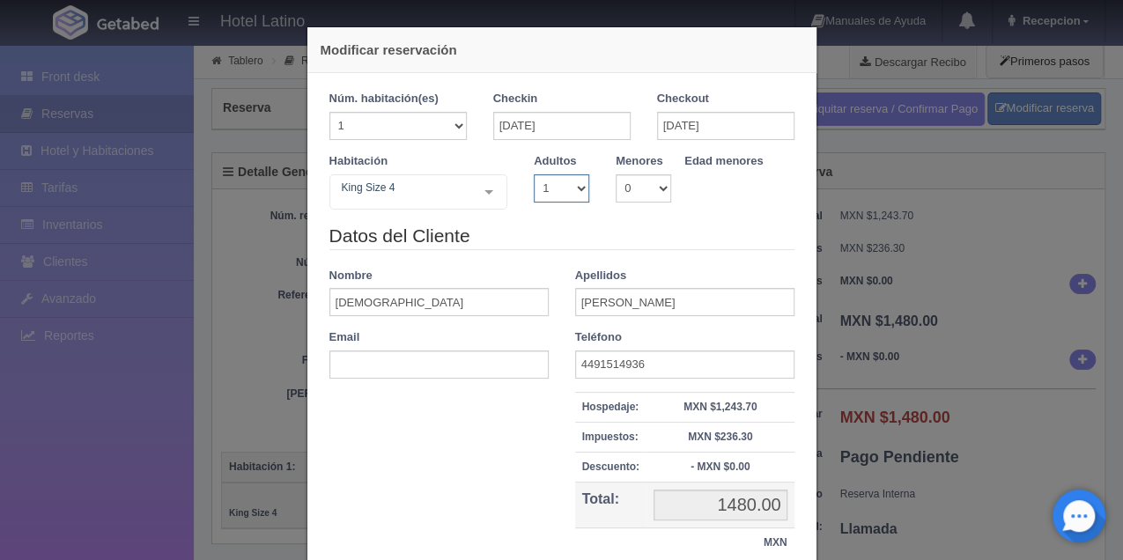
click at [578, 187] on select "1 2 3 4 5 6 7 8 9 10" at bounding box center [561, 188] width 55 height 28
select select "2"
click at [534, 174] on select "1 2 3 4 5 6 7 8 9 10" at bounding box center [561, 188] width 55 height 28
checkbox input "false"
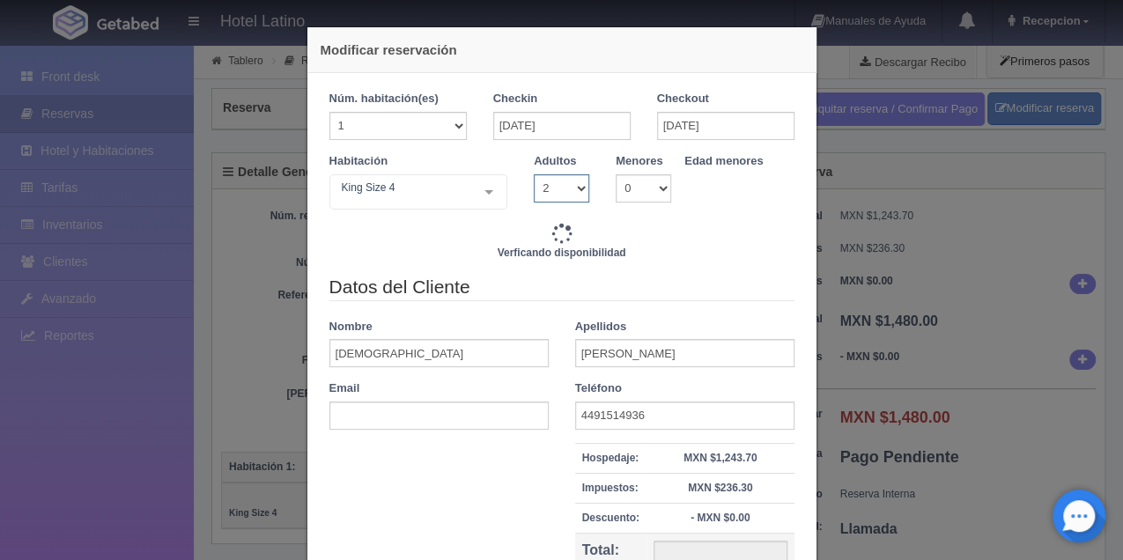
type input "1480.00"
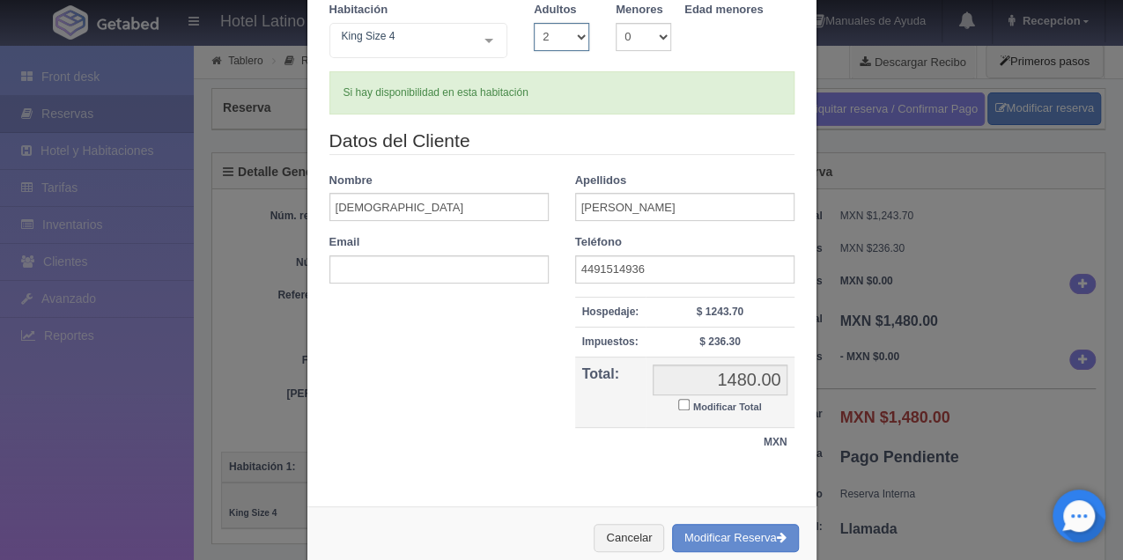
scroll to position [184, 0]
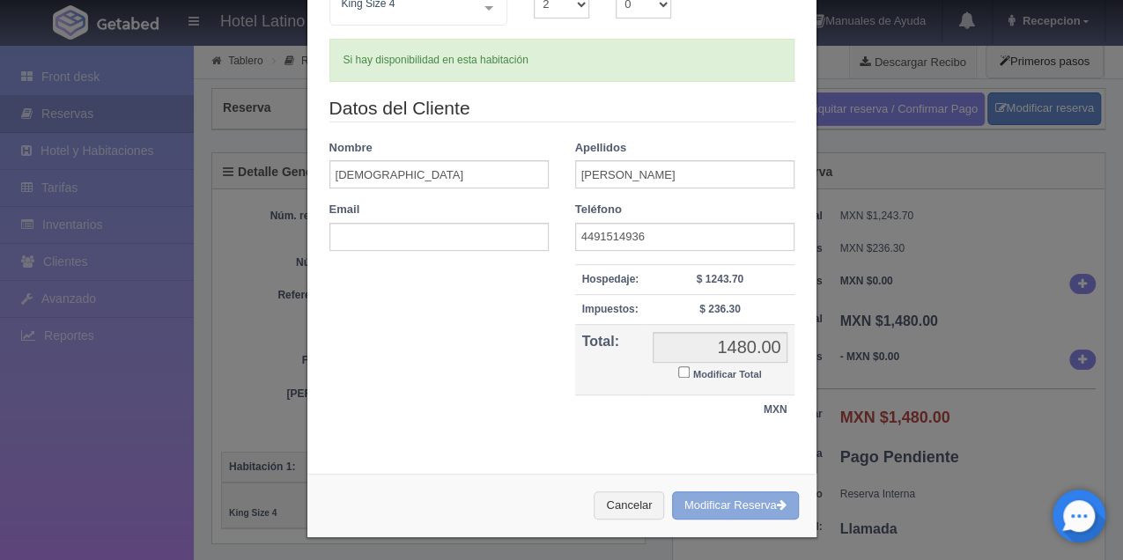
click at [733, 493] on button "Modificar Reserva" at bounding box center [735, 506] width 127 height 29
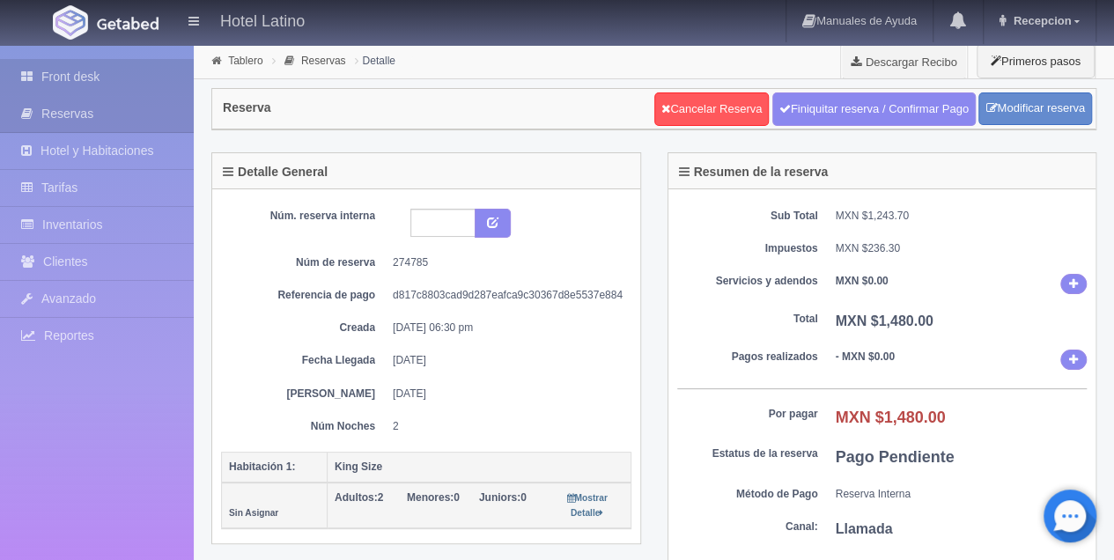
click at [77, 71] on link "Front desk" at bounding box center [97, 77] width 194 height 36
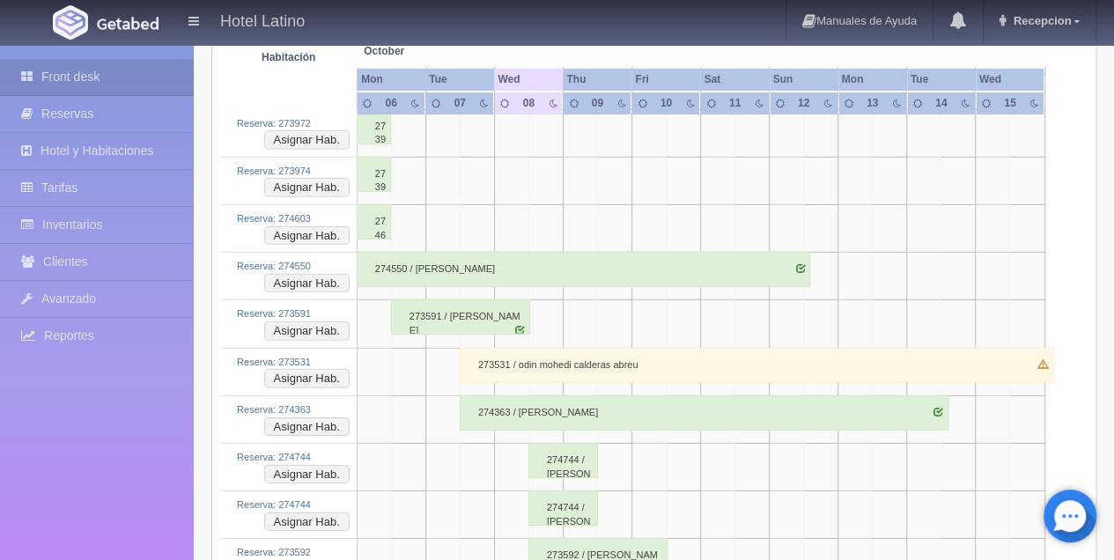
scroll to position [2524, 0]
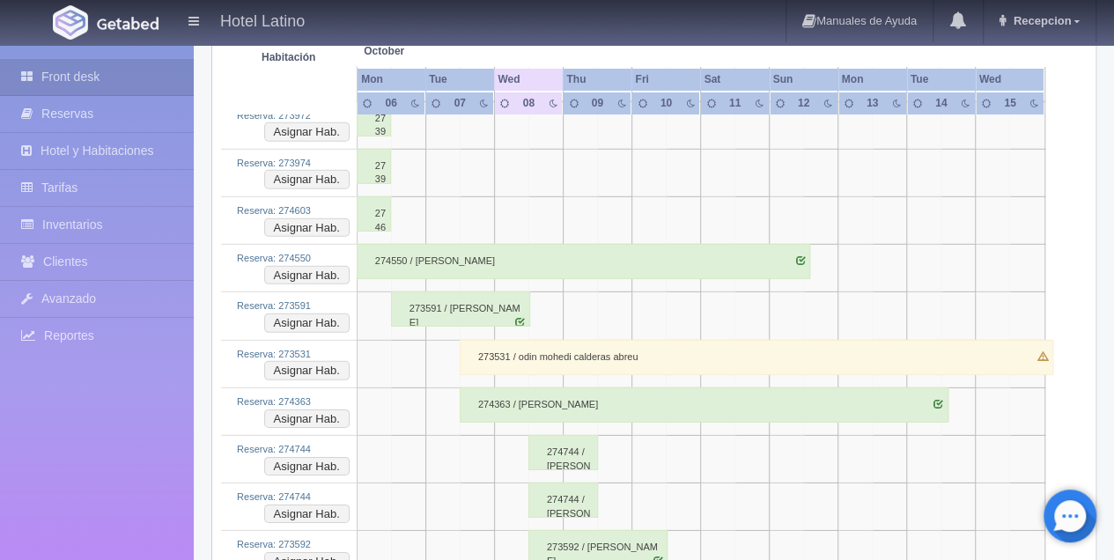
click at [493, 340] on div "273531 / odin mohedi calderas abreu" at bounding box center [757, 357] width 594 height 35
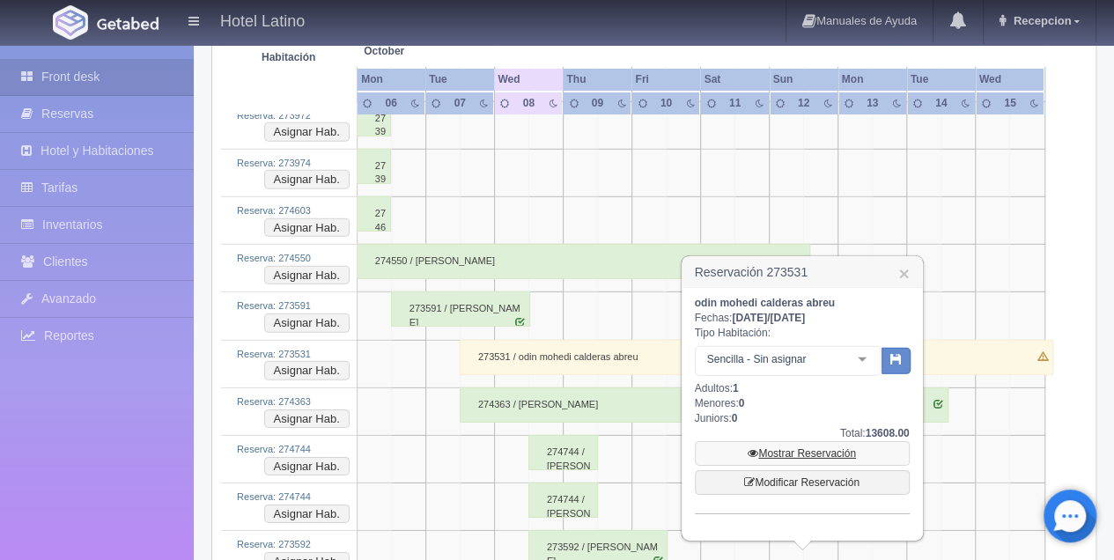
click at [795, 451] on link "Mostrar Reservación" at bounding box center [802, 453] width 215 height 25
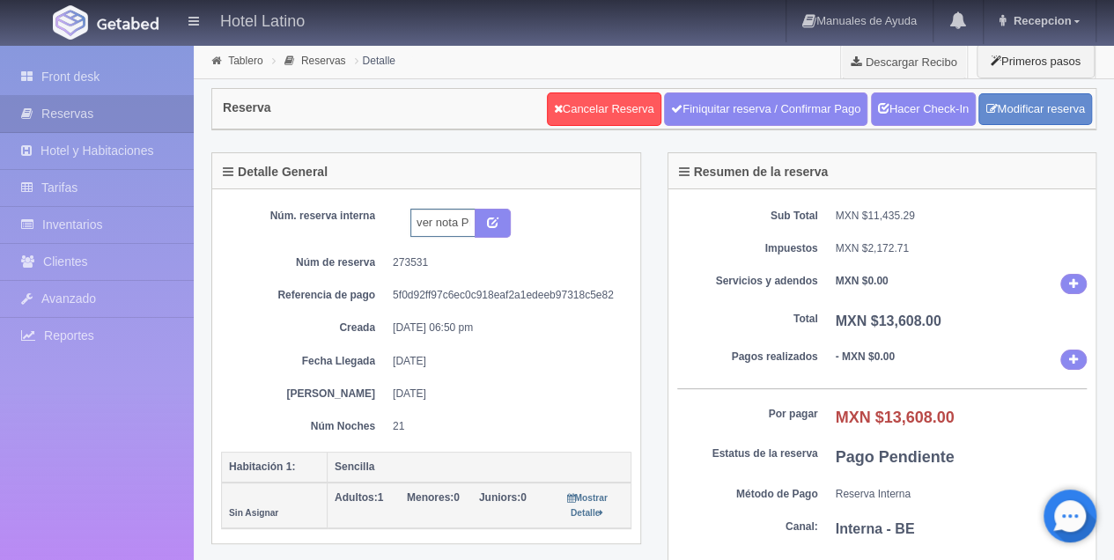
click at [469, 220] on input "ver nota PROMOCION REDES" at bounding box center [442, 223] width 65 height 28
type input "ver nota PROMOCION REDES 327"
click at [495, 217] on icon "submit" at bounding box center [492, 221] width 11 height 11
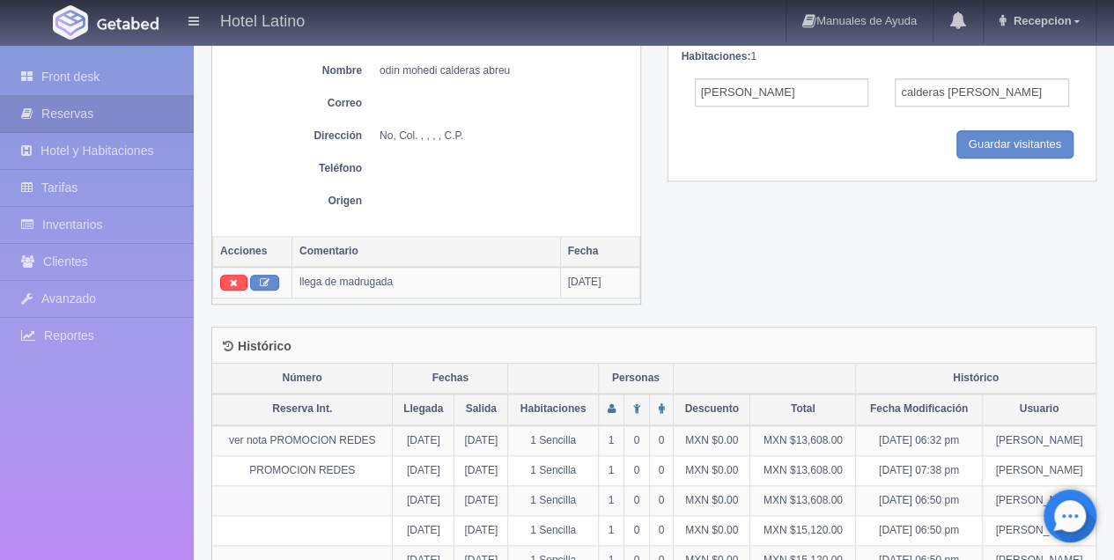
scroll to position [736, 0]
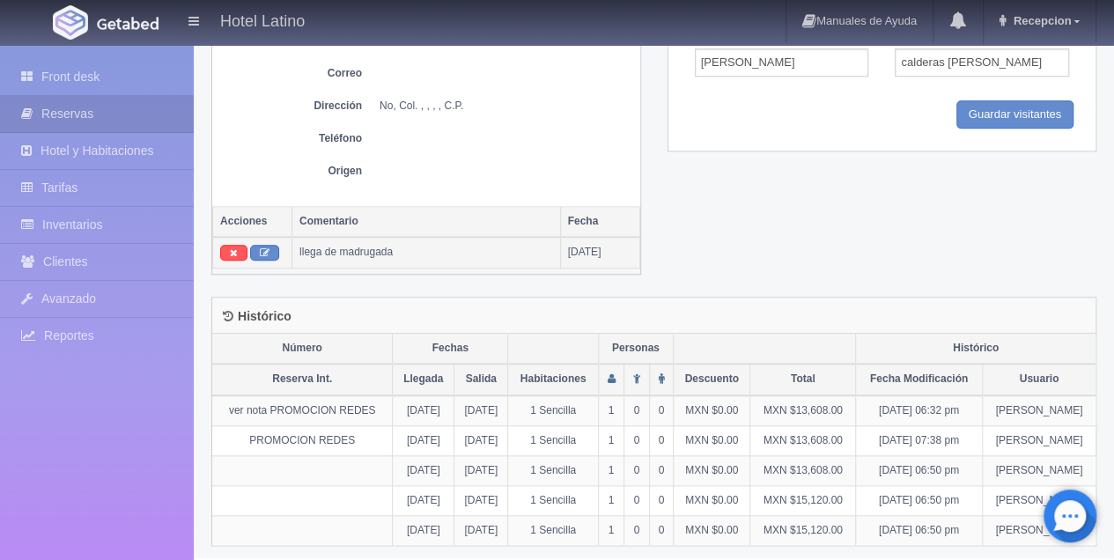
click at [448, 247] on td "llega de madrugada" at bounding box center [426, 253] width 269 height 32
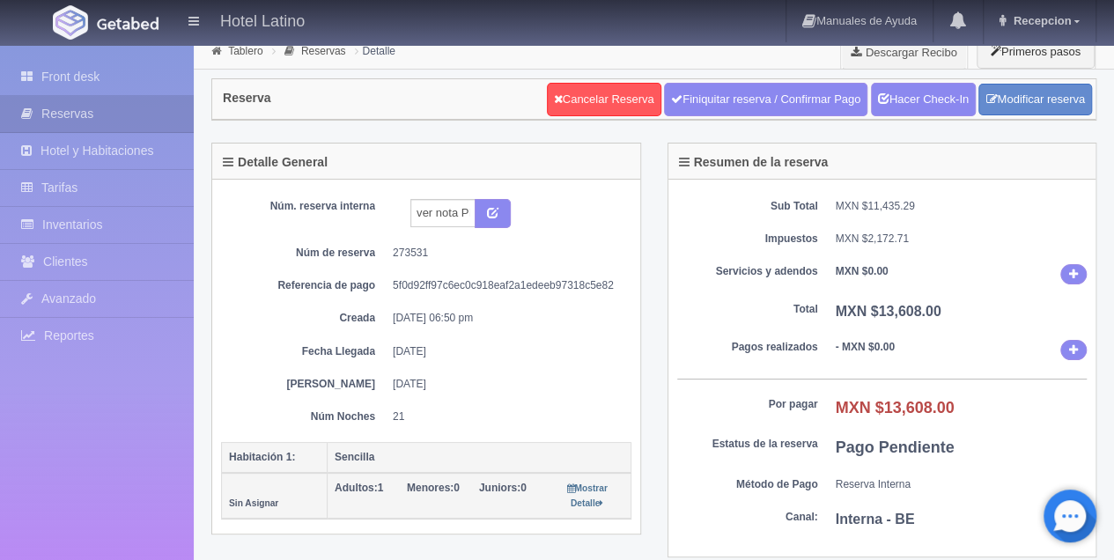
scroll to position [0, 0]
